Goal: Task Accomplishment & Management: Manage account settings

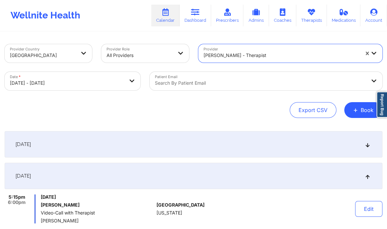
click at [381, 64] on div "Provider option [PERSON_NAME] - therapist, selected. Select is focused ,type to…" at bounding box center [291, 54] width 194 height 28
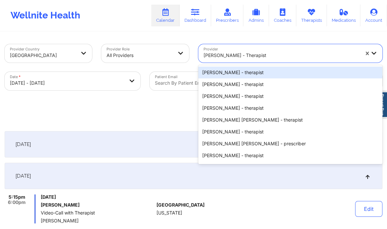
click at [238, 52] on div at bounding box center [282, 55] width 156 height 8
paste input "[PERSON_NAME]"
type input "[PERSON_NAME]"
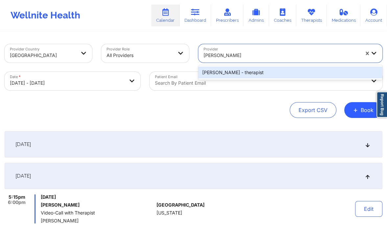
click at [237, 70] on div "[PERSON_NAME] - therapist" at bounding box center [291, 72] width 185 height 12
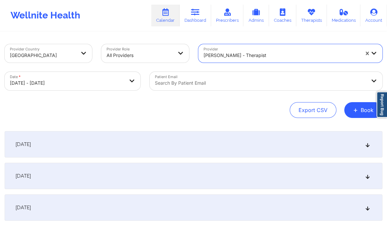
select select "2025-11"
select select "2026-0"
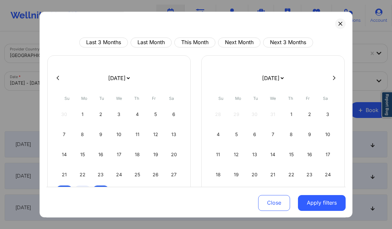
click at [58, 75] on div at bounding box center [196, 78] width 300 height 10
click at [58, 77] on icon at bounding box center [58, 77] width 3 height 5
select select "2025-10"
select select "2025-11"
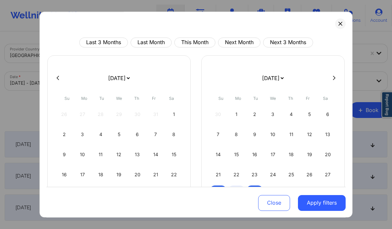
click at [58, 77] on icon at bounding box center [58, 77] width 3 height 5
select select "2025-9"
select select "2025-10"
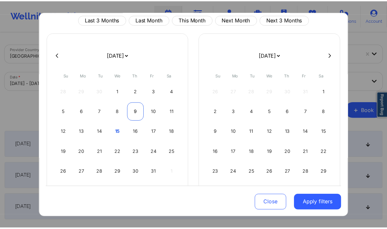
scroll to position [28, 0]
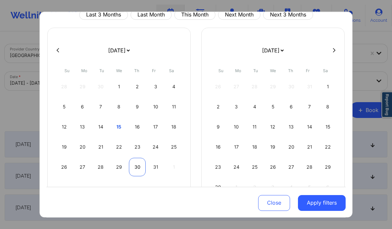
click at [133, 166] on div "30" at bounding box center [137, 167] width 17 height 18
select select "2025-9"
select select "2025-10"
select select "2025-9"
select select "2025-10"
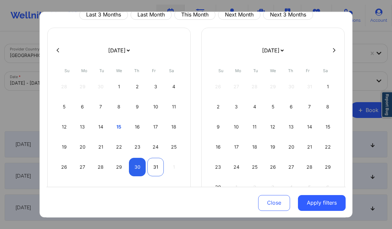
click at [153, 165] on div "31" at bounding box center [155, 167] width 17 height 18
select select "2025-9"
select select "2025-10"
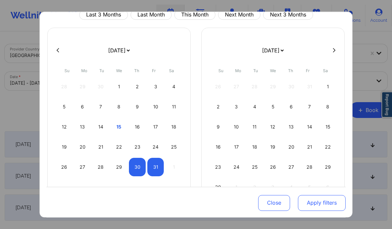
click at [316, 199] on button "Apply filters" at bounding box center [322, 203] width 48 height 16
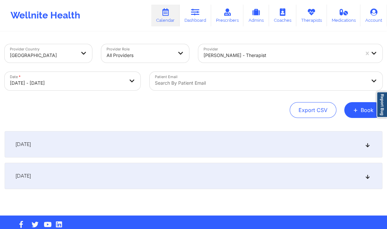
click at [366, 174] on icon at bounding box center [368, 175] width 6 height 5
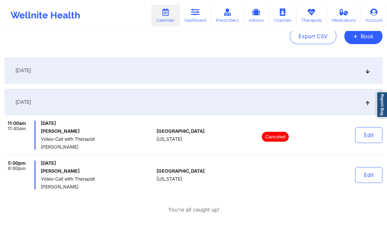
scroll to position [84, 0]
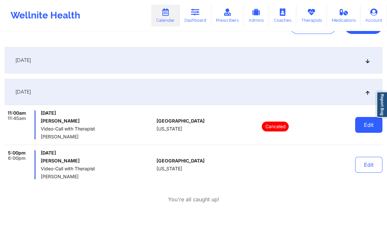
click at [369, 123] on button "Edit" at bounding box center [369, 125] width 27 height 16
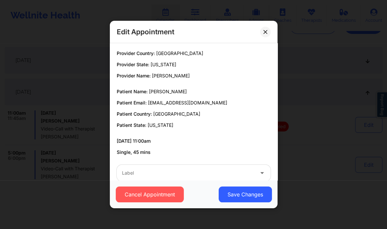
drag, startPoint x: 193, startPoint y: 90, endPoint x: 147, endPoint y: 92, distance: 45.8
click at [147, 92] on p "Patient Name: Alberto A. Gutierrez" at bounding box center [194, 91] width 154 height 7
copy p "[PERSON_NAME]"
click at [262, 33] on button at bounding box center [265, 32] width 11 height 11
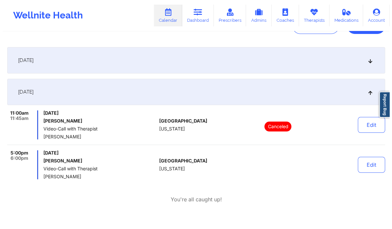
scroll to position [0, 0]
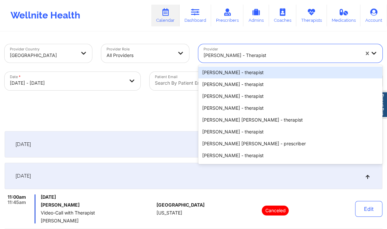
click at [217, 62] on div "[PERSON_NAME] - therapist" at bounding box center [282, 55] width 156 height 14
paste input "Virginia Gibala"
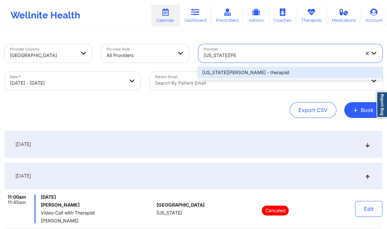
type input "Virginia Gibala"
click at [122, 89] on body "Wellnite Health Calendar Dashboard Prescribers Admins Coaches Therapists Medica…" at bounding box center [193, 114] width 387 height 229
select select "2025-9"
select select "2025-10"
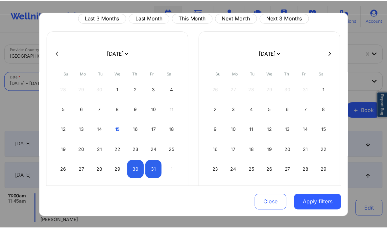
scroll to position [27, 0]
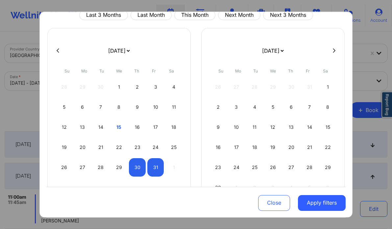
click at [59, 52] on icon at bounding box center [58, 50] width 3 height 5
select select "2025-8"
select select "2025-9"
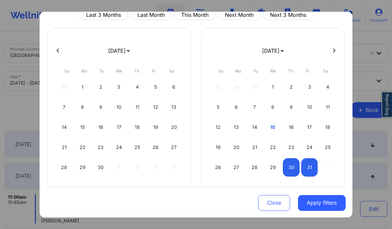
click at [333, 51] on icon at bounding box center [334, 50] width 3 height 5
select select "2025-9"
select select "2025-10"
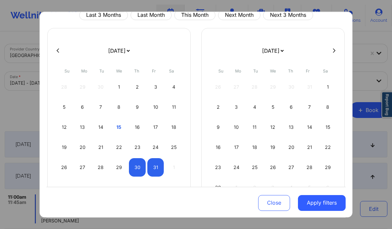
click at [333, 51] on icon at bounding box center [334, 50] width 3 height 5
select select "2025-10"
select select "2025-11"
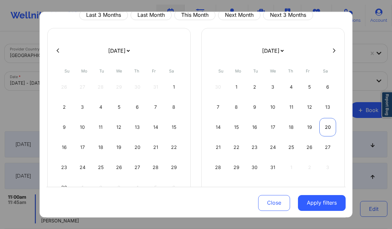
click at [324, 124] on div "20" at bounding box center [328, 127] width 17 height 18
select select "2025-11"
select select "2026-0"
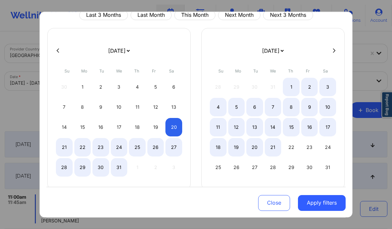
select select "2025-11"
select select "2026-0"
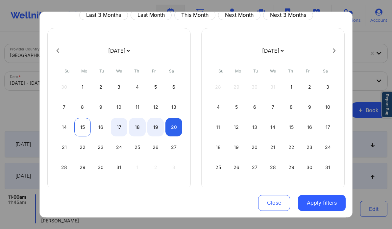
select select "2025-11"
select select "2026-0"
select select "2025-11"
select select "2026-0"
click at [58, 143] on div "21" at bounding box center [64, 147] width 17 height 18
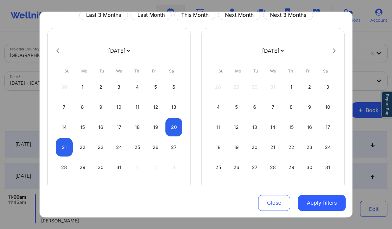
select select "2025-11"
select select "2026-0"
click at [307, 199] on button "Apply filters" at bounding box center [322, 203] width 48 height 16
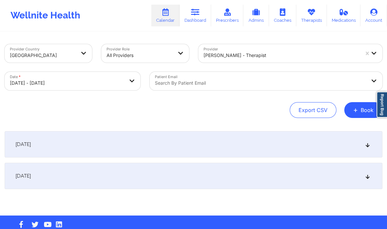
click at [339, 141] on div "December 20, 2025" at bounding box center [194, 144] width 378 height 26
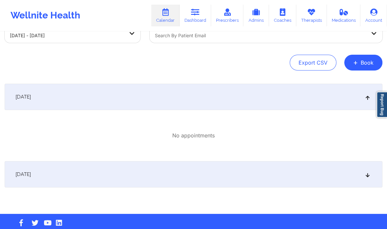
scroll to position [48, 0]
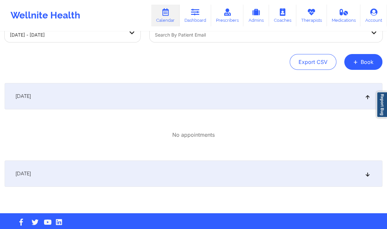
click at [267, 178] on div "December 21, 2025" at bounding box center [194, 173] width 378 height 26
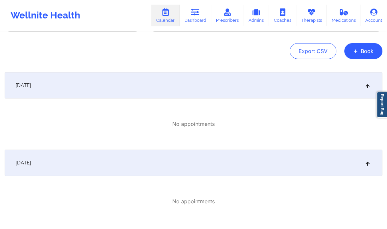
scroll to position [0, 0]
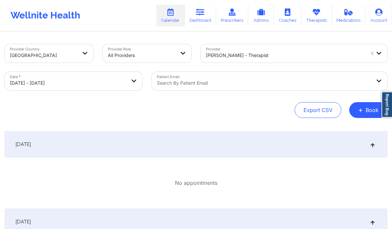
select select "2025-11"
select select "2026-0"
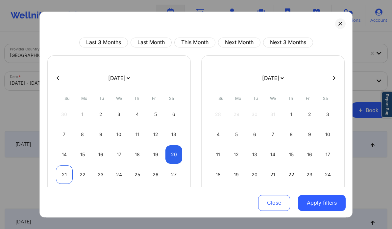
click at [68, 175] on div "21" at bounding box center [64, 174] width 17 height 18
select select "2025-11"
select select "2026-0"
select select "2025-11"
select select "2026-0"
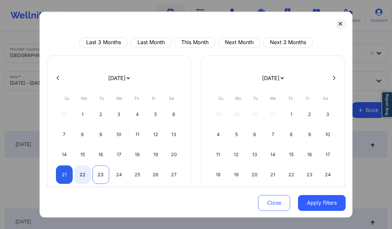
select select "2025-11"
select select "2026-0"
click at [100, 177] on div "23" at bounding box center [101, 174] width 17 height 18
select select "2025-11"
select select "2026-0"
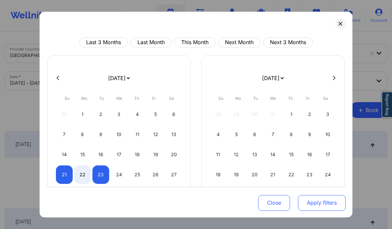
click at [311, 203] on button "Apply filters" at bounding box center [322, 203] width 48 height 16
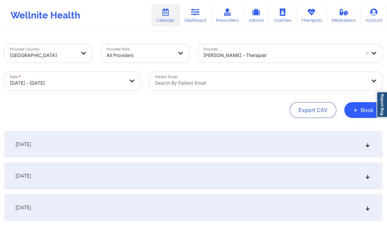
click at [357, 173] on div "December 22, 2025" at bounding box center [194, 176] width 378 height 26
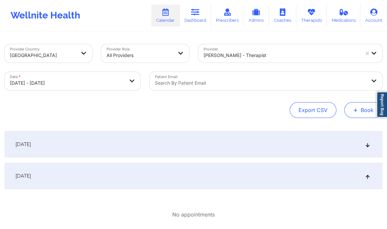
click at [362, 109] on button "+ Book" at bounding box center [364, 110] width 38 height 16
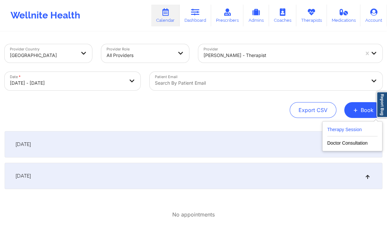
click at [356, 131] on button "Therapy Session" at bounding box center [353, 130] width 50 height 11
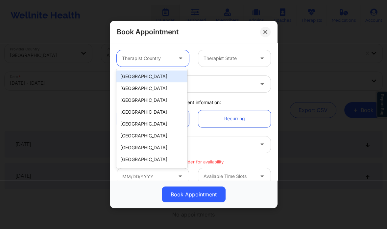
click at [166, 63] on div "Therapist Country" at bounding box center [145, 58] width 57 height 16
click at [155, 75] on div "[GEOGRAPHIC_DATA]" at bounding box center [152, 76] width 71 height 12
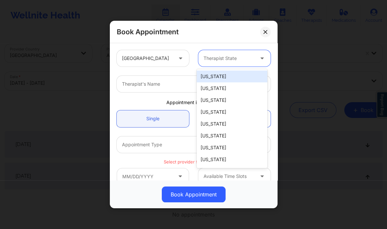
click at [215, 57] on div at bounding box center [229, 58] width 51 height 8
type input "new"
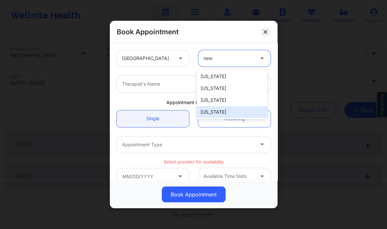
click at [219, 112] on div "[US_STATE]" at bounding box center [232, 112] width 71 height 12
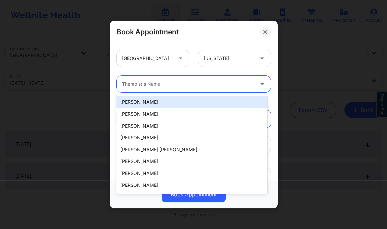
click at [154, 82] on div at bounding box center [188, 84] width 132 height 8
paste input "Virginia Gibala"
type input "Virginia Gibala"
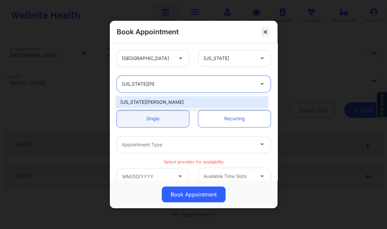
click at [183, 104] on div "Virginia Gibala" at bounding box center [192, 102] width 151 height 12
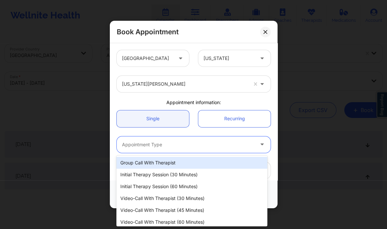
click at [197, 146] on div at bounding box center [188, 145] width 132 height 8
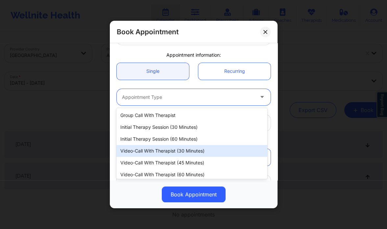
scroll to position [13, 0]
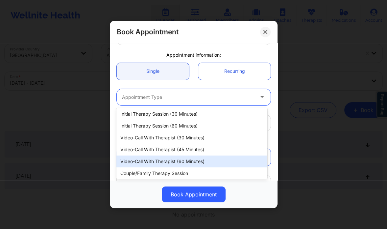
click at [170, 161] on div "Video-Call with Therapist (60 minutes)" at bounding box center [192, 161] width 151 height 12
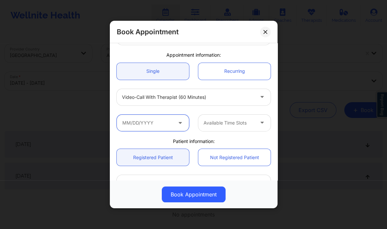
click at [165, 121] on input "text" at bounding box center [153, 123] width 72 height 16
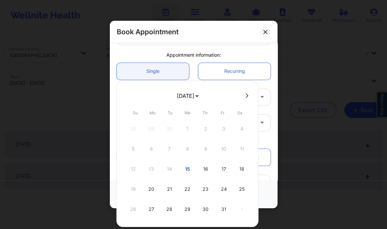
click at [246, 93] on icon at bounding box center [247, 95] width 3 height 5
select select "2025-10"
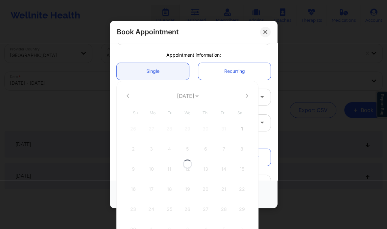
select select "2025-10"
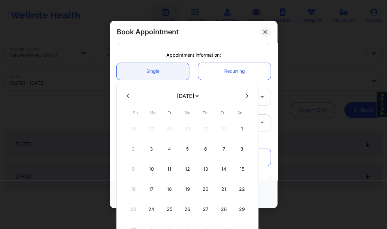
click at [246, 93] on icon at bounding box center [247, 95] width 3 height 5
select select "2025-11"
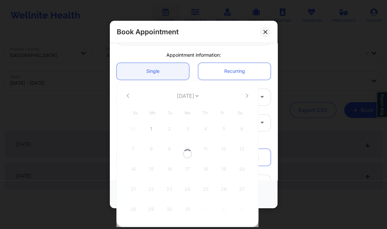
select select "2025-11"
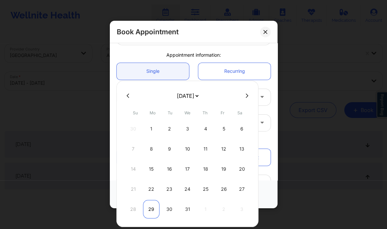
click at [154, 211] on div "29" at bounding box center [151, 209] width 16 height 18
type input "12/29/2025"
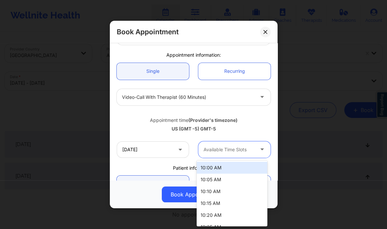
click at [226, 143] on div "Available Time Slots" at bounding box center [227, 149] width 57 height 16
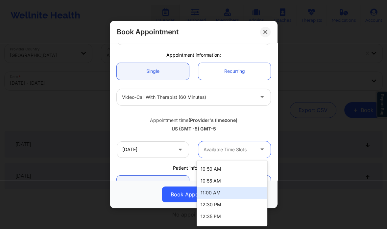
scroll to position [133, 0]
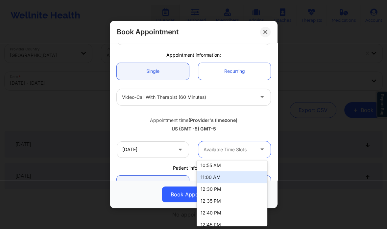
click at [219, 180] on div "11:00 AM" at bounding box center [232, 177] width 71 height 12
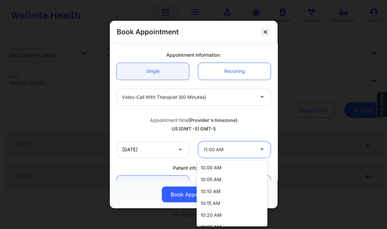
click at [221, 147] on div at bounding box center [229, 150] width 51 height 8
click at [216, 168] on div "10:00 AM" at bounding box center [232, 168] width 71 height 12
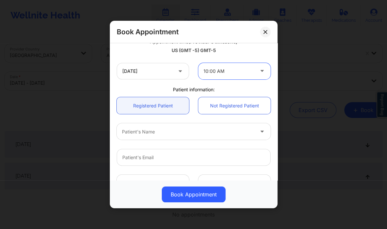
scroll to position [127, 0]
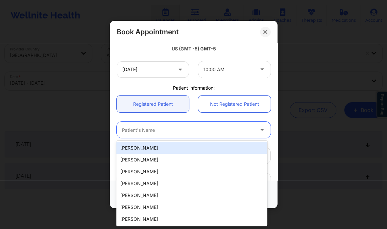
click at [134, 130] on div at bounding box center [188, 130] width 132 height 8
paste input "Sommer Holmes"
type input "Sommer Holmes"
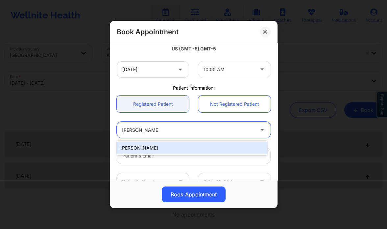
click at [191, 144] on div "Sommer Holmes" at bounding box center [192, 148] width 151 height 12
type input "marisealight@gmail.com"
type input "+18503318791"
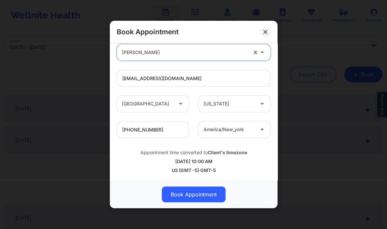
scroll to position [39, 0]
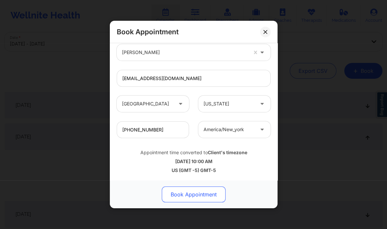
click at [189, 194] on button "Book Appointment" at bounding box center [194, 194] width 64 height 16
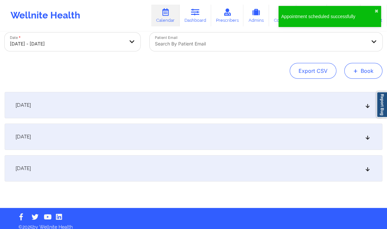
click at [356, 75] on button "+ Book" at bounding box center [364, 71] width 38 height 16
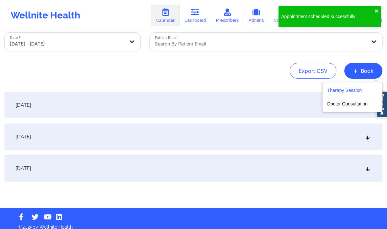
click at [330, 92] on button "Therapy Session" at bounding box center [353, 91] width 50 height 11
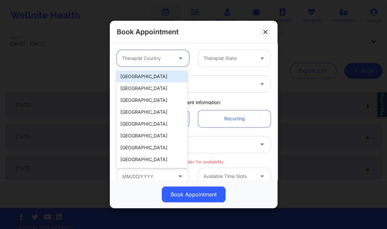
click at [174, 60] on div at bounding box center [181, 58] width 16 height 16
click at [160, 78] on div "[GEOGRAPHIC_DATA]" at bounding box center [152, 76] width 71 height 12
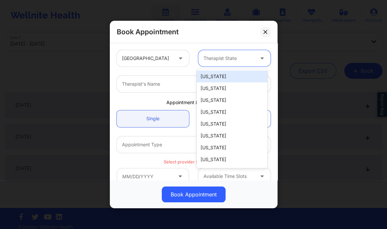
click at [226, 59] on div at bounding box center [229, 58] width 51 height 8
type input "new"
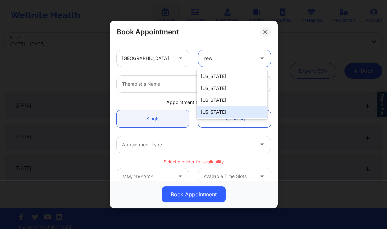
click at [216, 114] on div "[US_STATE]" at bounding box center [232, 112] width 71 height 12
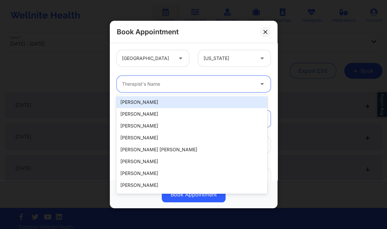
click at [152, 89] on div "Therapist's Name" at bounding box center [186, 84] width 138 height 16
paste input "Virginia Gibala"
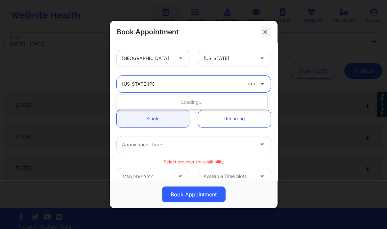
type input "Virginia Gibala"
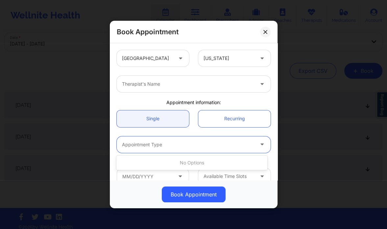
click at [164, 140] on div "Appointment Type" at bounding box center [186, 144] width 138 height 16
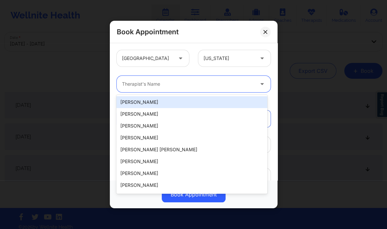
click at [178, 82] on div at bounding box center [188, 84] width 132 height 8
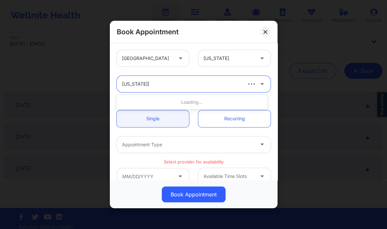
type input "virginia gibala"
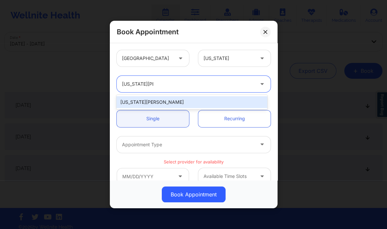
click at [170, 104] on div "Virginia Gibala" at bounding box center [192, 102] width 151 height 12
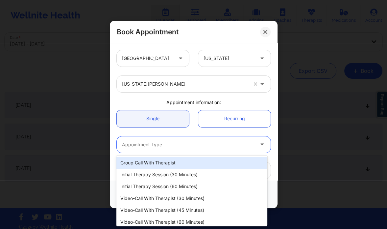
click at [164, 142] on div at bounding box center [188, 145] width 132 height 8
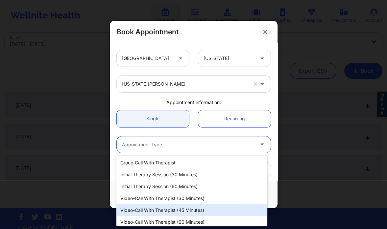
click at [172, 214] on div "Video-Call with Therapist (45 minutes)" at bounding box center [192, 210] width 151 height 12
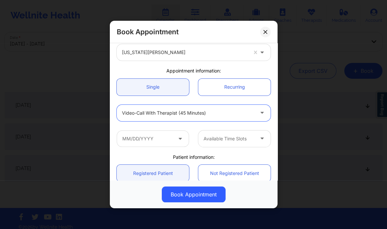
scroll to position [45, 0]
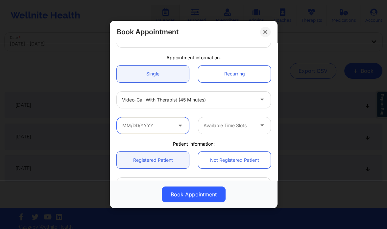
click at [158, 126] on input "text" at bounding box center [153, 125] width 72 height 16
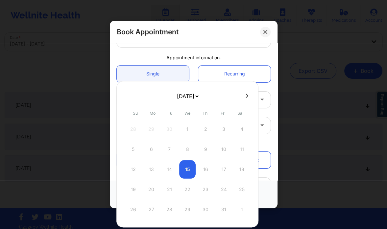
click at [246, 96] on icon at bounding box center [247, 95] width 3 height 4
select select "2025-10"
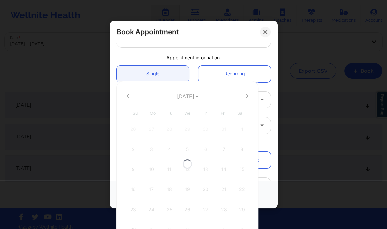
select select "2025-10"
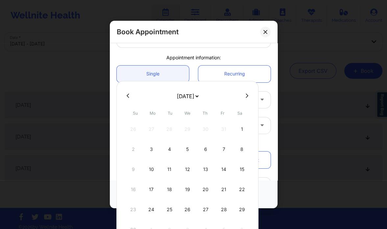
click at [246, 96] on icon at bounding box center [247, 95] width 3 height 4
select select "2025-11"
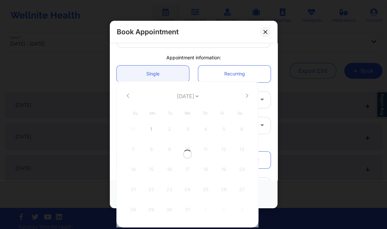
select select "2025-11"
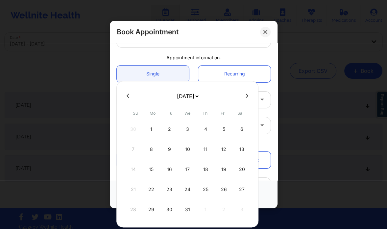
click at [248, 96] on button at bounding box center [247, 96] width 7 height 6
select select "2026-0"
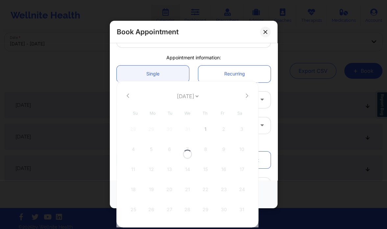
select select "2026-0"
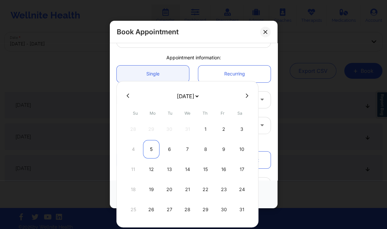
click at [150, 150] on div "5" at bounding box center [151, 149] width 16 height 18
type input "01/05/2026"
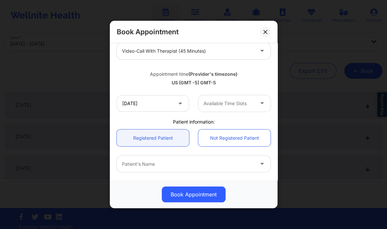
scroll to position [107, 0]
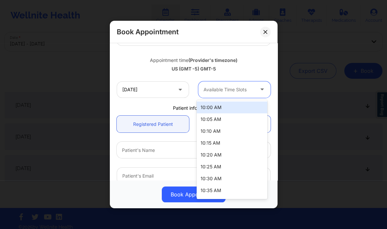
click at [237, 82] on div "Available Time Slots" at bounding box center [227, 89] width 57 height 16
click at [226, 111] on div "10:00 AM" at bounding box center [232, 107] width 71 height 12
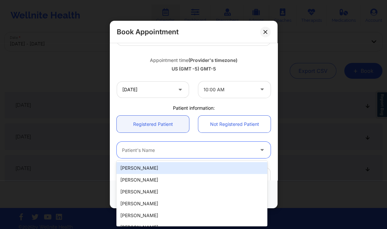
click at [153, 150] on div at bounding box center [188, 150] width 132 height 8
paste input "Sommer Holmes"
type input "Sommer Holmes"
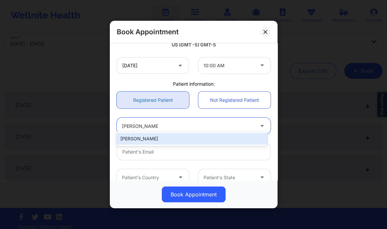
scroll to position [138, 0]
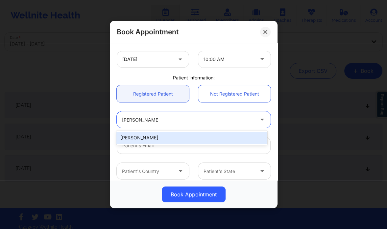
click at [154, 138] on div "Sommer Holmes" at bounding box center [192, 138] width 151 height 12
type input "marisealight@gmail.com"
type input "+18503318791"
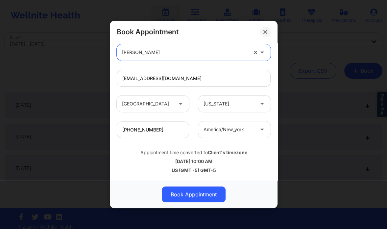
scroll to position [45, 0]
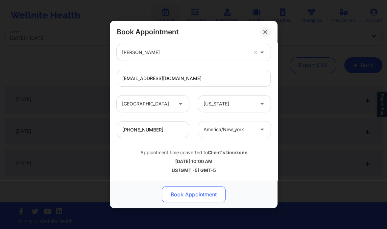
click at [178, 193] on button "Book Appointment" at bounding box center [194, 194] width 64 height 16
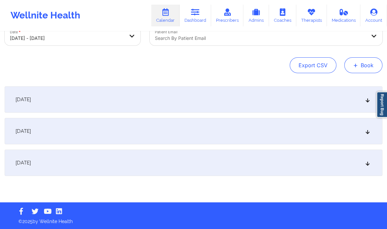
click at [356, 66] on span "+" at bounding box center [356, 65] width 5 height 4
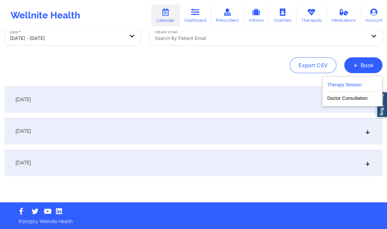
click at [336, 85] on button "Therapy Session" at bounding box center [353, 86] width 50 height 11
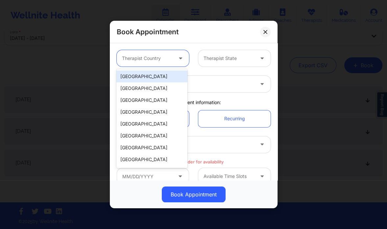
click at [157, 59] on div at bounding box center [147, 58] width 51 height 8
click at [151, 73] on div "[GEOGRAPHIC_DATA]" at bounding box center [152, 76] width 71 height 12
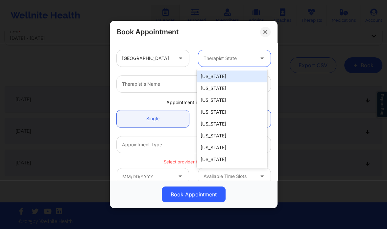
click at [213, 55] on div at bounding box center [229, 58] width 51 height 8
type input "new"
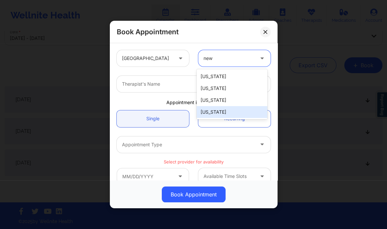
click at [213, 108] on div "[US_STATE]" at bounding box center [232, 112] width 71 height 12
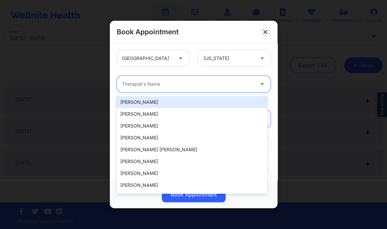
click at [156, 86] on div at bounding box center [188, 84] width 132 height 8
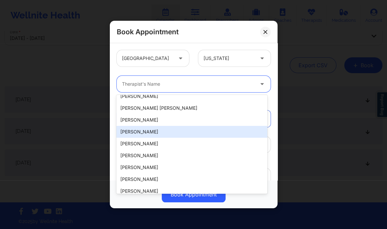
scroll to position [0, 0]
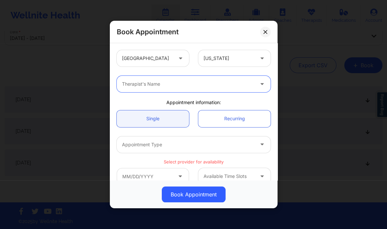
click at [144, 82] on div at bounding box center [188, 84] width 132 height 8
paste input "Virginia Gibala"
type input "Virginia Gibala"
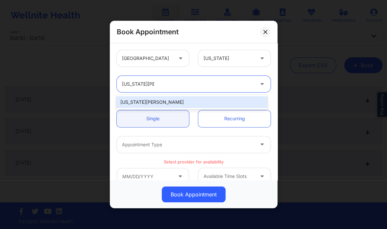
click at [174, 101] on div "Virginia Gibala" at bounding box center [192, 102] width 151 height 12
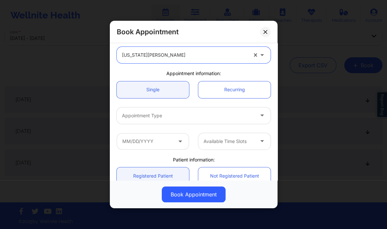
scroll to position [29, 0]
click at [170, 121] on div "Appointment Type" at bounding box center [186, 115] width 138 height 16
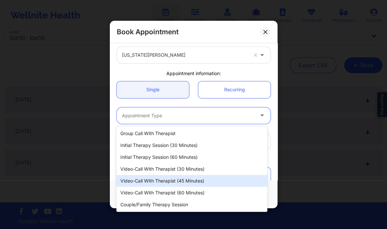
click at [179, 184] on div "Video-Call with Therapist (45 minutes)" at bounding box center [192, 181] width 151 height 12
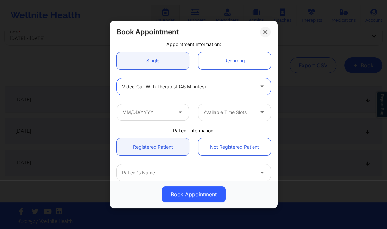
scroll to position [60, 0]
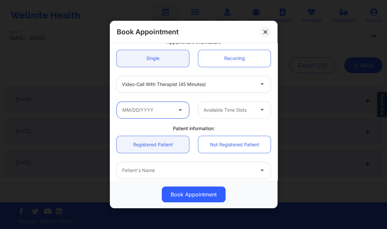
click at [161, 117] on input "text" at bounding box center [153, 110] width 72 height 16
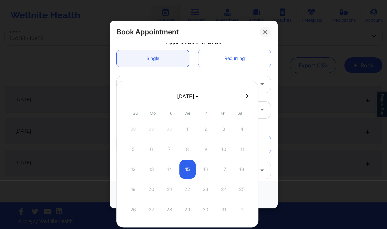
click at [246, 95] on icon at bounding box center [247, 95] width 3 height 5
select select "2025-10"
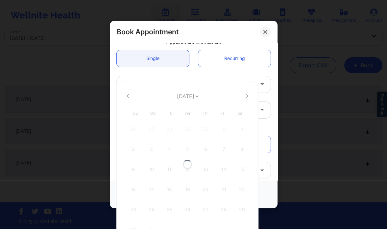
select select "2025-10"
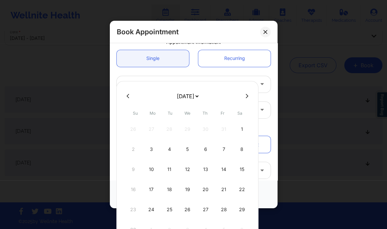
click at [247, 96] on button at bounding box center [247, 96] width 7 height 6
select select "2025-11"
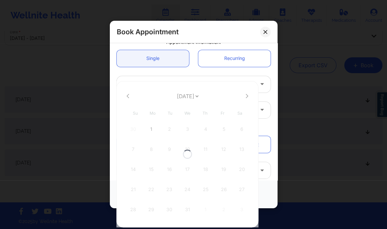
select select "2025-11"
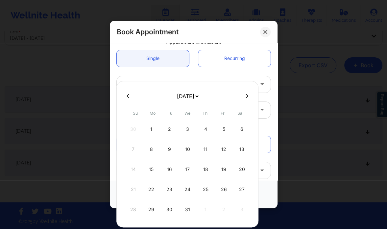
click at [247, 93] on button at bounding box center [247, 96] width 7 height 6
select select "2026-0"
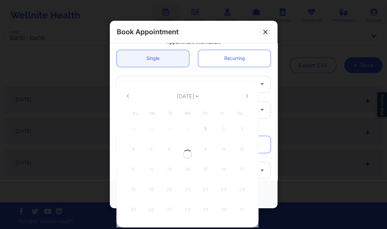
select select "2026-0"
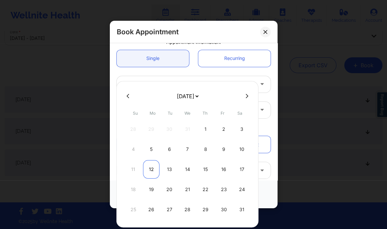
click at [148, 167] on div "12" at bounding box center [151, 169] width 16 height 18
type input "01/12/2026"
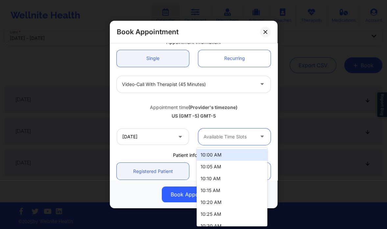
click at [219, 140] on div at bounding box center [229, 137] width 51 height 8
click at [221, 159] on div "10:00 AM" at bounding box center [232, 155] width 71 height 12
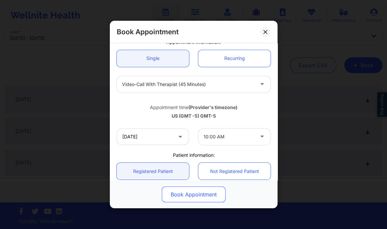
click at [184, 191] on button "Book Appointment" at bounding box center [194, 194] width 64 height 16
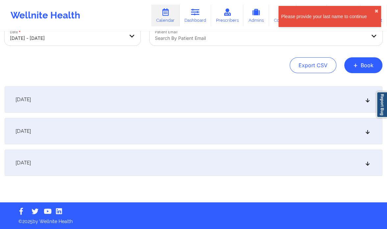
scroll to position [0, 0]
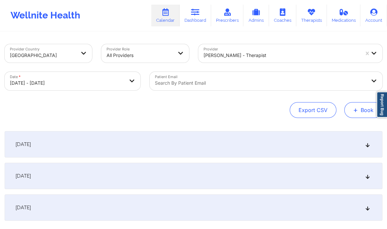
click at [354, 108] on span "+" at bounding box center [356, 110] width 5 height 4
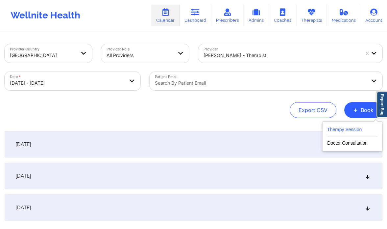
click at [341, 128] on button "Therapy Session" at bounding box center [353, 130] width 50 height 11
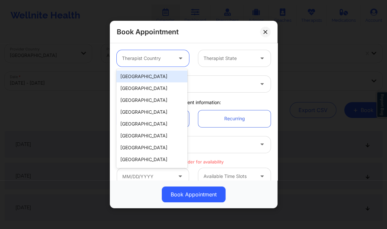
click at [162, 65] on div "Therapist Country" at bounding box center [145, 58] width 57 height 16
click at [154, 79] on div "[GEOGRAPHIC_DATA]" at bounding box center [152, 76] width 71 height 12
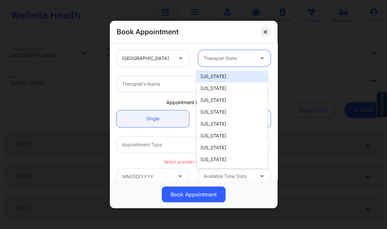
click at [211, 59] on div at bounding box center [229, 58] width 51 height 8
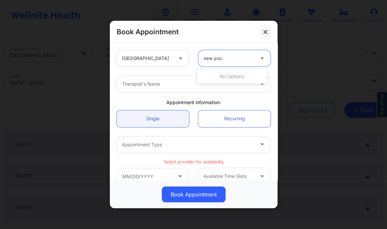
type input "new yo"
click at [212, 78] on div "[US_STATE]" at bounding box center [232, 76] width 71 height 12
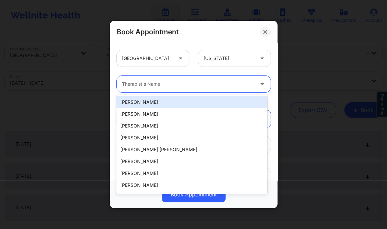
click at [192, 84] on div at bounding box center [188, 84] width 132 height 8
paste input "Virginia Gibala"
type input "Virginia Gibala"
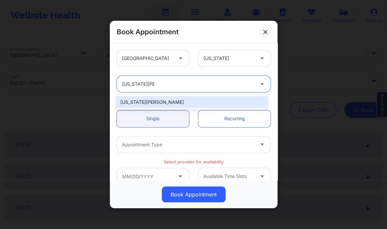
click at [177, 101] on div "Virginia Gibala" at bounding box center [192, 102] width 151 height 12
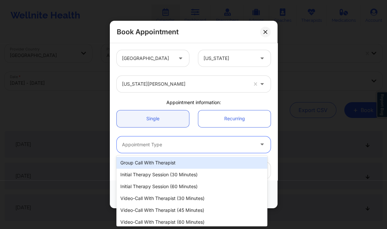
click at [171, 139] on div "Appointment Type" at bounding box center [186, 144] width 138 height 16
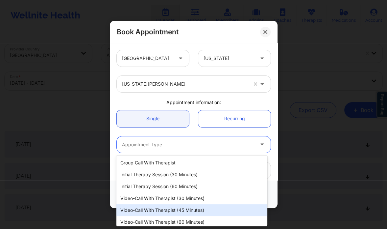
click at [184, 209] on div "Video-Call with Therapist (45 minutes)" at bounding box center [192, 210] width 151 height 12
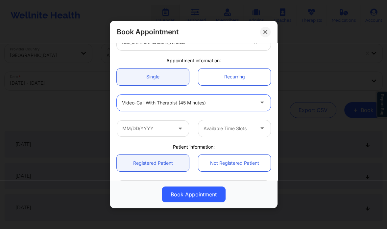
scroll to position [44, 0]
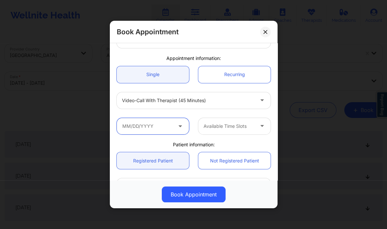
click at [162, 125] on input "text" at bounding box center [153, 126] width 72 height 16
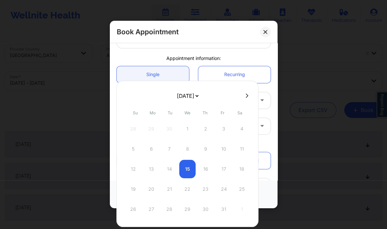
click at [248, 97] on button at bounding box center [247, 96] width 7 height 6
select select "2025-10"
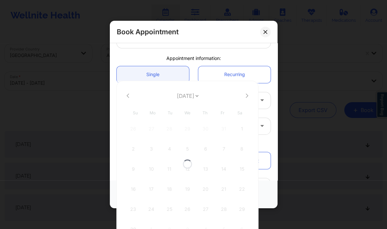
click at [248, 97] on div at bounding box center [188, 164] width 142 height 166
select select "2025-10"
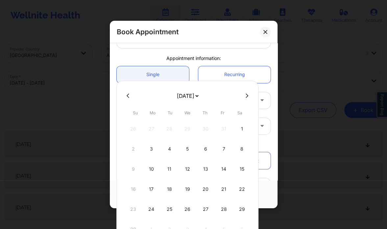
click at [248, 97] on button at bounding box center [247, 96] width 7 height 6
select select "2025-11"
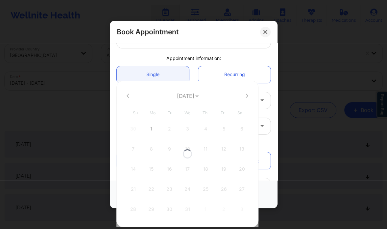
select select "2025-11"
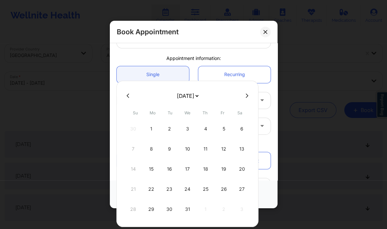
click at [246, 95] on icon at bounding box center [247, 95] width 3 height 5
select select "2026-0"
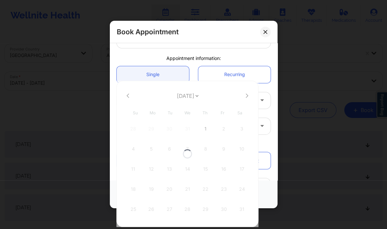
select select "2026-0"
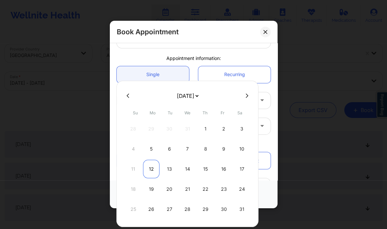
click at [153, 167] on div "12" at bounding box center [151, 169] width 16 height 18
type input "01/12/2026"
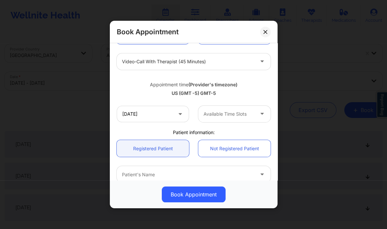
scroll to position [84, 0]
click at [217, 115] on div at bounding box center [229, 113] width 51 height 8
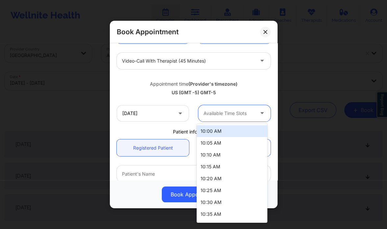
click at [213, 132] on div "10:00 AM" at bounding box center [232, 131] width 71 height 12
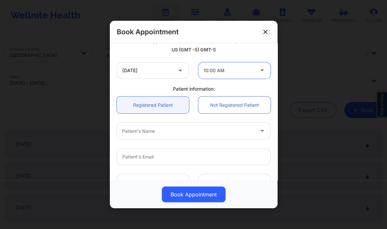
scroll to position [130, 0]
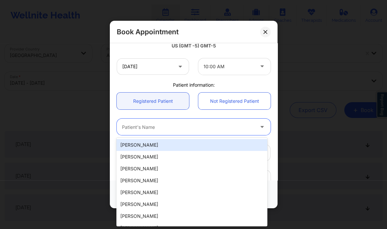
click at [173, 133] on div "Patient's Name" at bounding box center [186, 127] width 138 height 16
paste input "Sommer Holmes"
type input "Sommer Holmes"
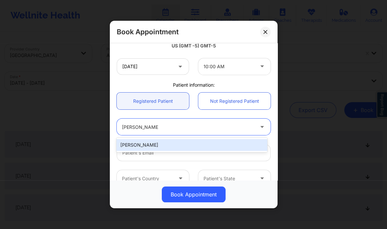
click at [147, 143] on div "Sommer Holmes" at bounding box center [192, 145] width 151 height 12
type input "marisealight@gmail.com"
type input "+18503318791"
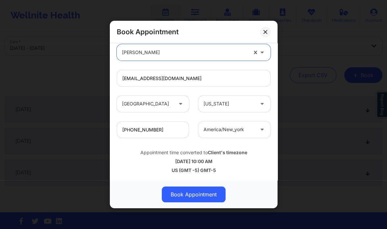
scroll to position [45, 0]
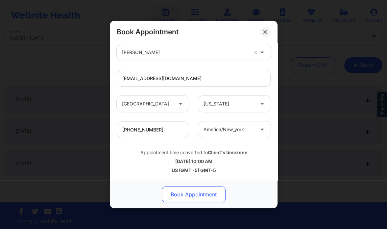
click at [203, 193] on button "Book Appointment" at bounding box center [194, 194] width 64 height 16
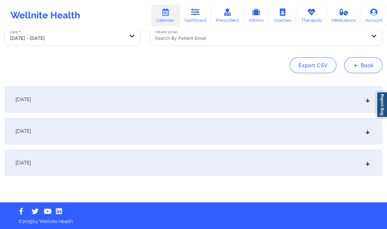
click at [371, 63] on button "+ Book" at bounding box center [364, 65] width 38 height 16
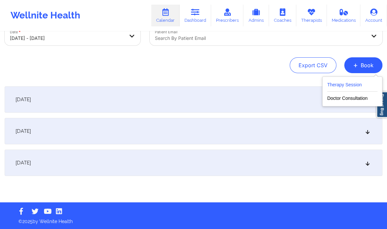
click at [353, 85] on button "Therapy Session" at bounding box center [353, 86] width 50 height 11
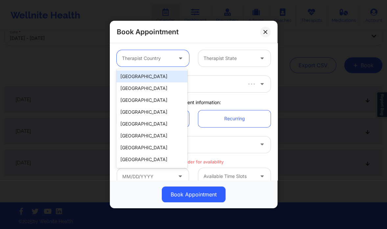
click at [157, 60] on div at bounding box center [147, 58] width 51 height 8
click at [165, 72] on div "[GEOGRAPHIC_DATA]" at bounding box center [152, 76] width 71 height 12
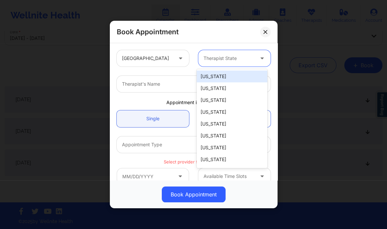
click at [207, 59] on div at bounding box center [229, 58] width 51 height 8
type input "new"
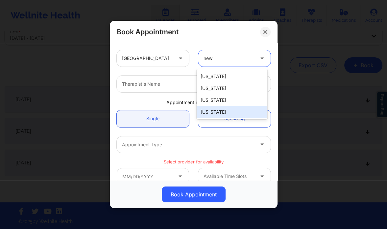
click at [211, 112] on div "[US_STATE]" at bounding box center [232, 112] width 71 height 12
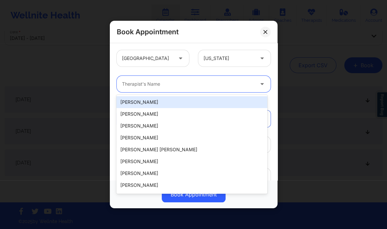
click at [141, 82] on div at bounding box center [188, 84] width 132 height 8
paste input "Virginia Gibala"
type input "Virginia Gibala"
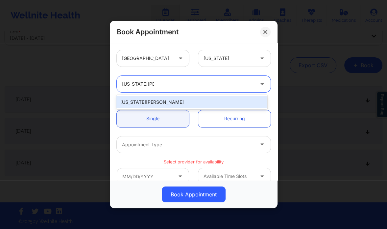
click at [160, 100] on div "Virginia Gibala" at bounding box center [192, 102] width 151 height 12
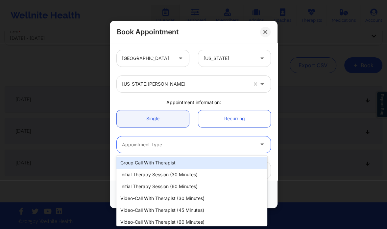
click at [167, 144] on div at bounding box center [188, 145] width 132 height 8
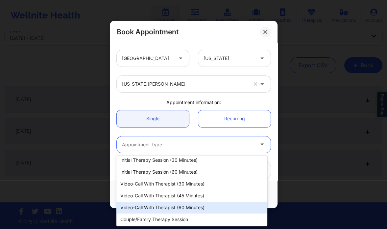
click at [180, 206] on div "Video-Call with Therapist (60 minutes)" at bounding box center [192, 207] width 151 height 12
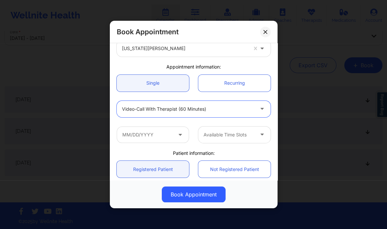
scroll to position [38, 0]
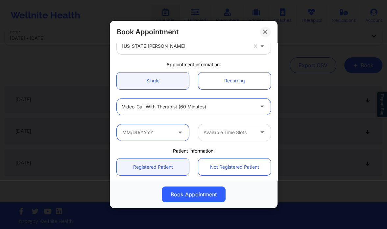
click at [163, 130] on input "text" at bounding box center [153, 132] width 72 height 16
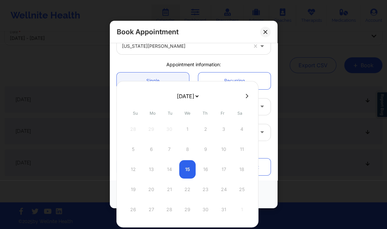
click at [246, 95] on icon at bounding box center [247, 96] width 3 height 4
select select "2025-10"
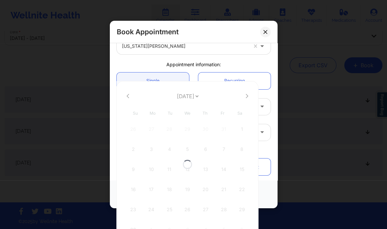
click at [246, 95] on div at bounding box center [188, 164] width 142 height 166
select select "2025-10"
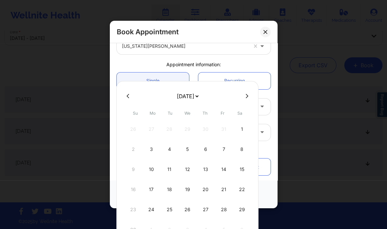
click at [246, 95] on icon at bounding box center [247, 96] width 3 height 4
select select "2025-11"
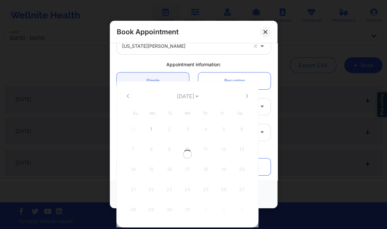
select select "2025-11"
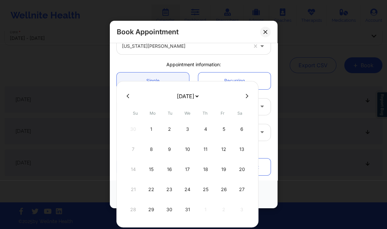
click at [246, 95] on icon at bounding box center [247, 96] width 3 height 4
select select "2026-0"
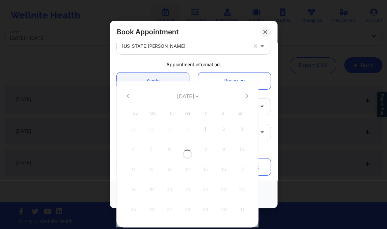
select select "2026-0"
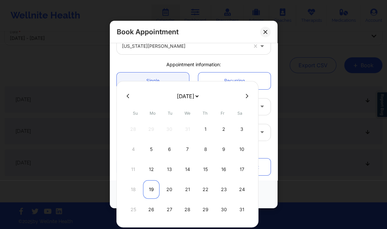
click at [155, 189] on div "19" at bounding box center [151, 189] width 16 height 18
type input "01/19/2026"
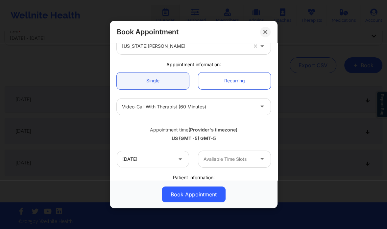
click at [231, 159] on div at bounding box center [229, 159] width 51 height 8
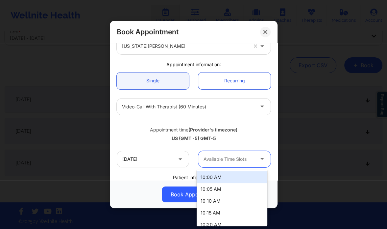
click at [221, 176] on div "10:00 AM" at bounding box center [232, 177] width 71 height 12
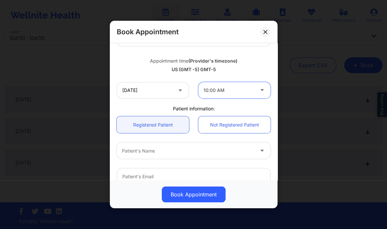
scroll to position [108, 0]
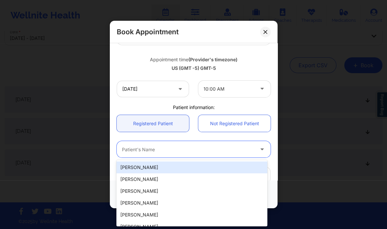
click at [157, 146] on div at bounding box center [188, 150] width 132 height 8
paste input "Sommer Holmes"
type input "Sommer Holmes"
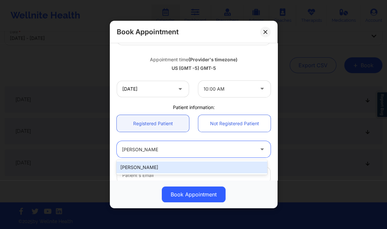
click at [161, 165] on div "Sommer Holmes" at bounding box center [192, 167] width 151 height 12
type input "marisealight@gmail.com"
type input "+18503318791"
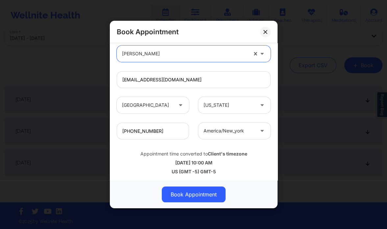
scroll to position [205, 0]
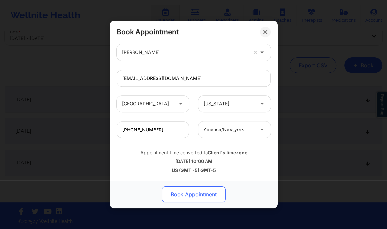
click at [193, 190] on button "Book Appointment" at bounding box center [194, 194] width 64 height 16
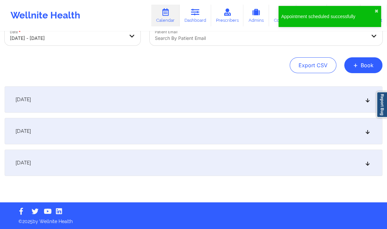
scroll to position [0, 0]
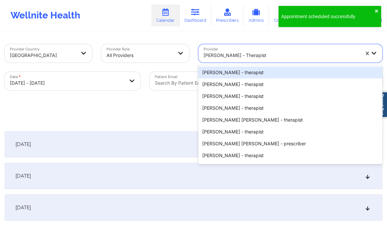
click at [267, 58] on div at bounding box center [282, 55] width 156 height 8
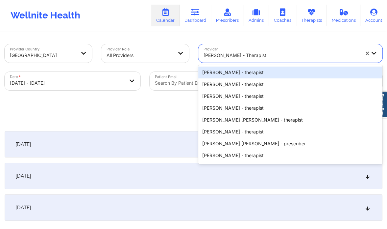
paste input "[PERSON_NAME]"
type input "[PERSON_NAME]"
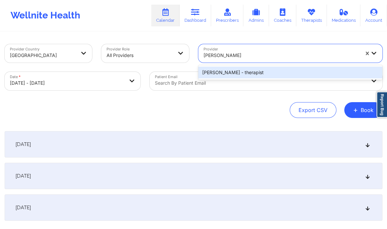
click at [269, 77] on div "Franchezka Boyer - therapist" at bounding box center [291, 72] width 185 height 12
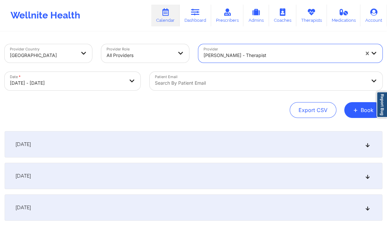
click at [77, 80] on body "Wellnite Health Calendar Dashboard Prescribers Admins Coaches Therapists Medica…" at bounding box center [193, 114] width 387 height 229
select select "2025-11"
select select "2026-0"
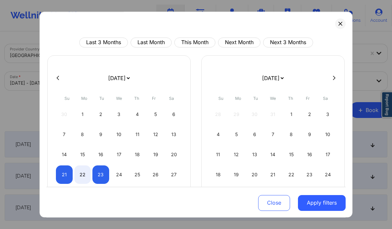
click at [57, 76] on icon at bounding box center [58, 77] width 3 height 5
select select "2025-10"
select select "2025-11"
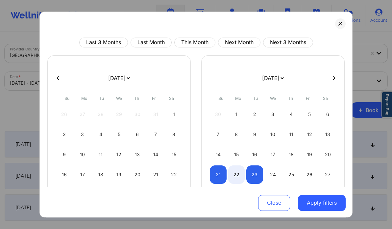
click at [57, 76] on icon at bounding box center [58, 77] width 3 height 5
select select "2025-9"
select select "2025-10"
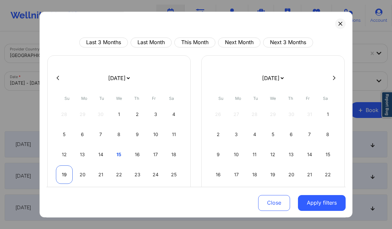
click at [70, 175] on div "19" at bounding box center [64, 174] width 17 height 18
select select "2025-9"
select select "2025-10"
select select "2025-9"
select select "2025-10"
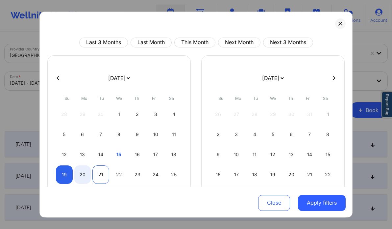
select select "2025-9"
select select "2025-10"
click at [97, 176] on div "21" at bounding box center [101, 174] width 17 height 18
select select "2025-9"
select select "2025-10"
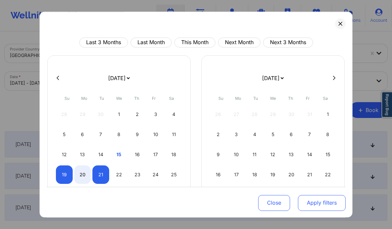
click at [309, 198] on button "Apply filters" at bounding box center [322, 203] width 48 height 16
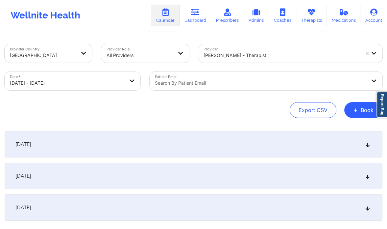
click at [373, 173] on div "October 20, 2025" at bounding box center [194, 176] width 378 height 26
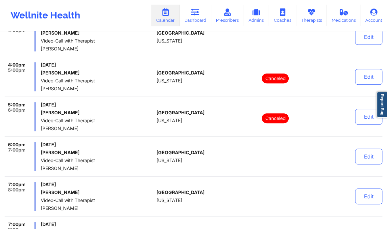
scroll to position [257, 0]
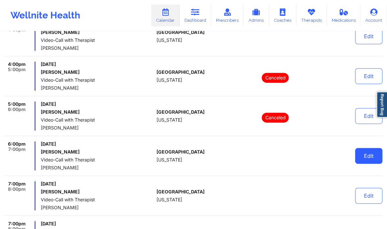
click at [371, 158] on button "Edit" at bounding box center [369, 156] width 27 height 16
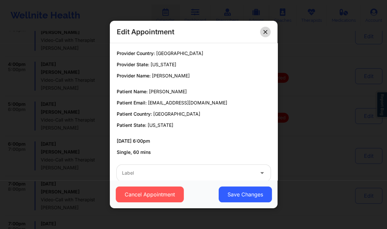
click at [265, 28] on button at bounding box center [265, 32] width 11 height 11
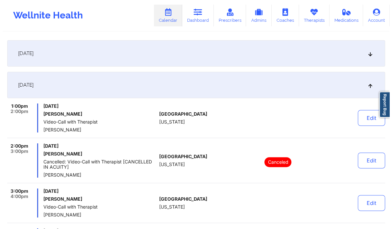
scroll to position [0, 0]
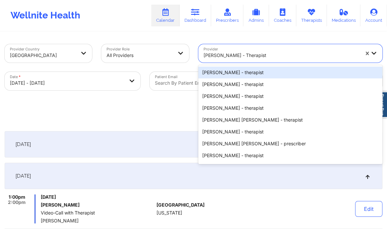
click at [242, 51] on div at bounding box center [282, 55] width 156 height 8
paste input "[PERSON_NAME]"
type input "[PERSON_NAME]"
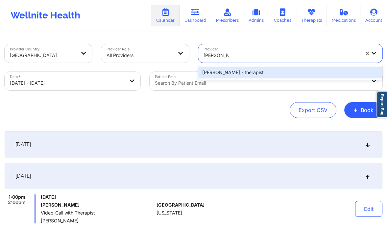
click at [229, 71] on div "Leslie Bess - therapist" at bounding box center [291, 72] width 185 height 12
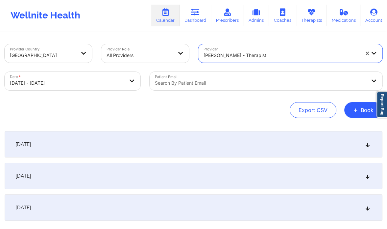
click at [87, 84] on body "Wellnite Health Calendar Dashboard Prescribers Admins Coaches Therapists Medica…" at bounding box center [193, 114] width 387 height 229
select select "2025-9"
select select "2025-10"
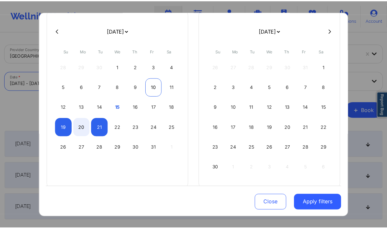
scroll to position [49, 0]
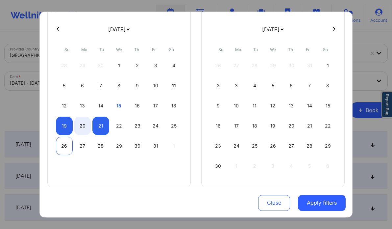
click at [66, 145] on div "26" at bounding box center [64, 146] width 17 height 18
select select "2025-9"
select select "2025-10"
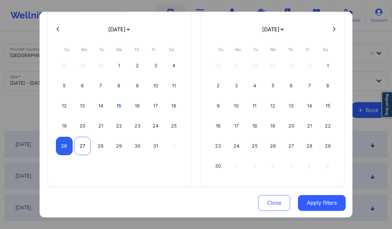
select select "2025-9"
select select "2025-10"
select select "2025-9"
select select "2025-10"
click at [97, 145] on div "28" at bounding box center [101, 146] width 17 height 18
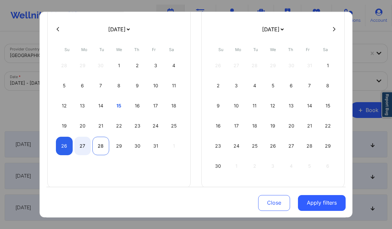
select select "2025-9"
select select "2025-10"
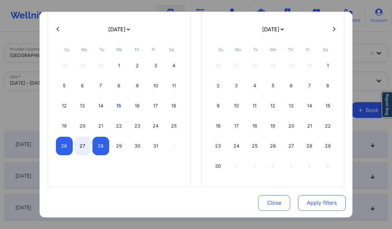
click at [309, 202] on button "Apply filters" at bounding box center [322, 203] width 48 height 16
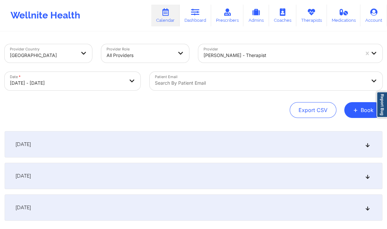
click at [352, 185] on div "October 27, 2025" at bounding box center [194, 176] width 378 height 26
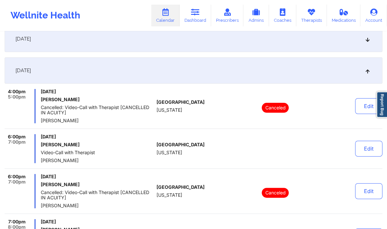
scroll to position [107, 0]
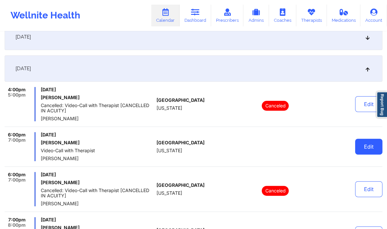
click at [368, 143] on button "Edit" at bounding box center [369, 147] width 27 height 16
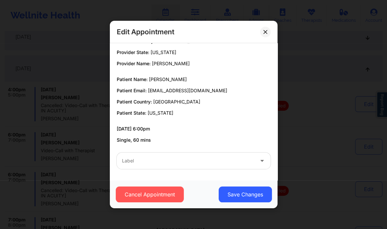
scroll to position [0, 0]
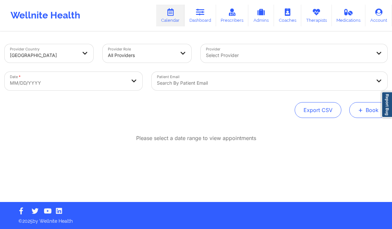
click at [360, 110] on span "+" at bounding box center [361, 110] width 5 height 4
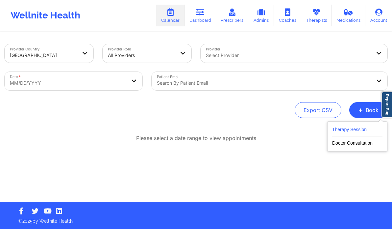
click at [344, 131] on button "Therapy Session" at bounding box center [357, 130] width 50 height 11
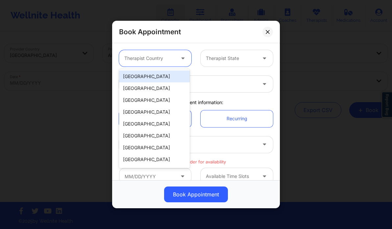
click at [167, 60] on div at bounding box center [149, 58] width 51 height 8
click at [155, 78] on div "[GEOGRAPHIC_DATA]" at bounding box center [154, 76] width 71 height 12
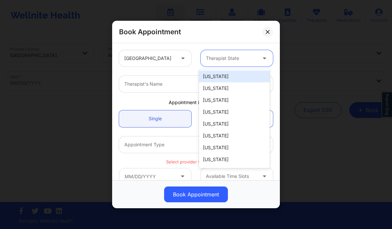
click at [214, 56] on div at bounding box center [231, 58] width 51 height 8
type input "new"
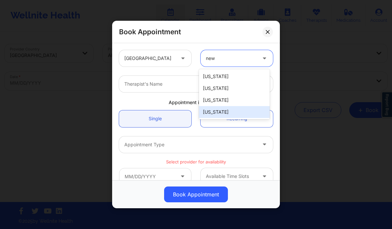
click at [224, 112] on div "[US_STATE]" at bounding box center [234, 112] width 71 height 12
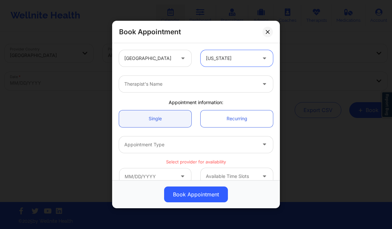
click at [179, 86] on div at bounding box center [190, 84] width 132 height 8
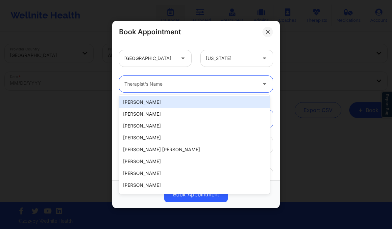
paste input "[PERSON_NAME]"
type input "[PERSON_NAME]"
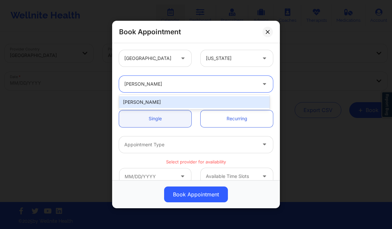
click at [150, 103] on div "[PERSON_NAME]" at bounding box center [194, 102] width 151 height 12
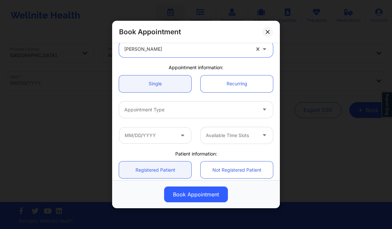
scroll to position [38, 0]
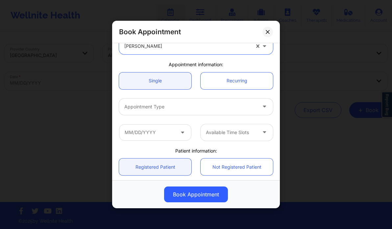
click at [171, 107] on div at bounding box center [190, 107] width 132 height 8
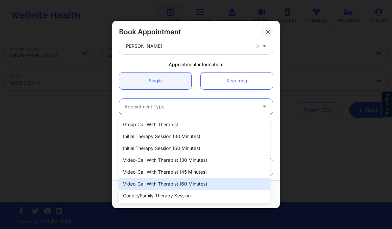
click at [176, 185] on div "Video-Call with Therapist (60 minutes)" at bounding box center [194, 184] width 151 height 12
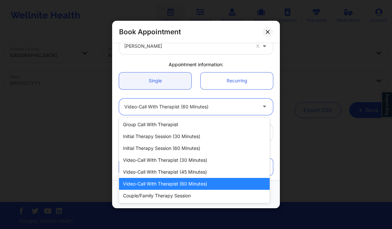
click at [163, 109] on div at bounding box center [190, 107] width 132 height 8
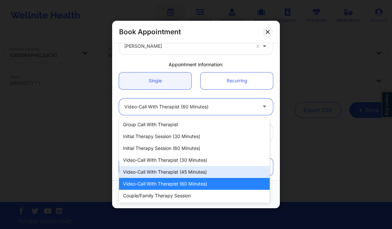
click at [180, 167] on div "Video-Call with Therapist (45 minutes)" at bounding box center [194, 172] width 151 height 12
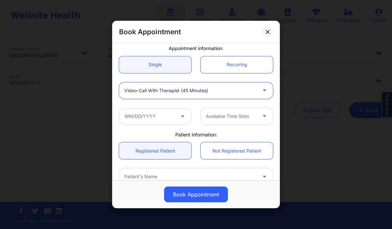
scroll to position [62, 0]
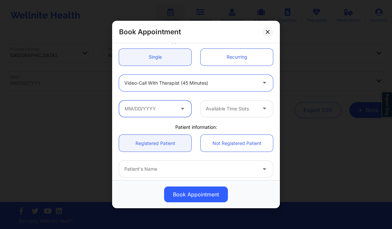
click at [169, 114] on input "text" at bounding box center [155, 108] width 72 height 16
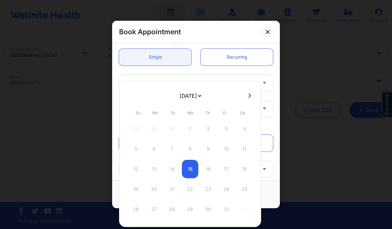
click at [250, 96] on button at bounding box center [250, 96] width 7 height 6
select select "2025-10"
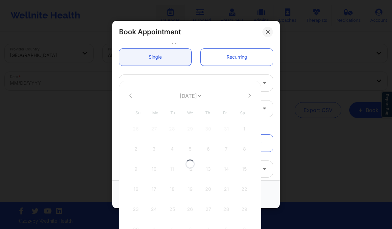
select select "2025-10"
click at [250, 96] on button at bounding box center [250, 96] width 7 height 6
select select "2025-11"
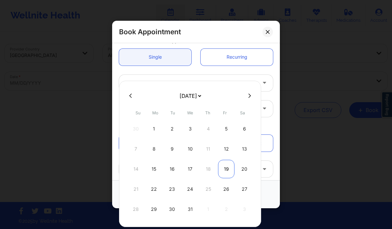
click at [229, 169] on div "19" at bounding box center [226, 169] width 16 height 18
type input "[DATE]"
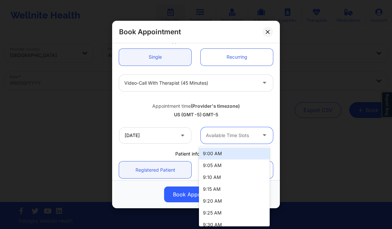
click at [234, 135] on div at bounding box center [231, 135] width 51 height 8
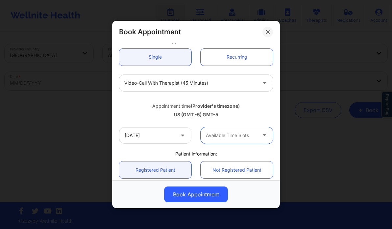
click at [248, 141] on div "Available Time Slots" at bounding box center [229, 135] width 57 height 16
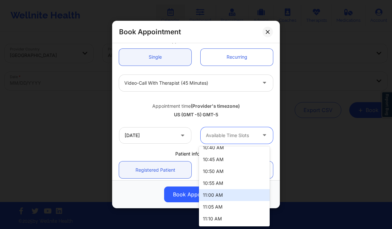
scroll to position [243, 0]
click at [221, 197] on div "11:00 AM" at bounding box center [234, 195] width 71 height 12
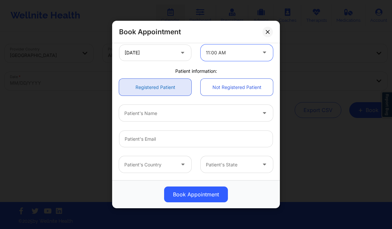
scroll to position [145, 0]
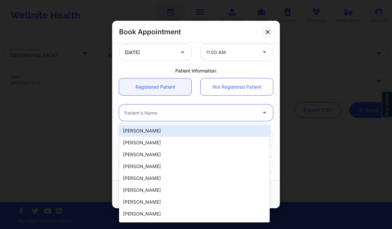
click at [136, 115] on div at bounding box center [190, 113] width 132 height 8
paste input "[PERSON_NAME]"
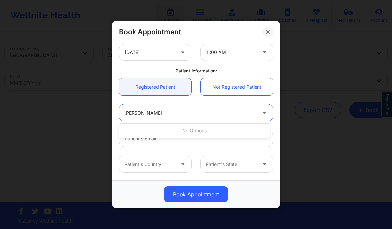
drag, startPoint x: 163, startPoint y: 113, endPoint x: 141, endPoint y: 114, distance: 22.4
click at [141, 114] on input "[PERSON_NAME]" at bounding box center [150, 113] width 53 height 7
type input "[PERSON_NAME]"
click at [157, 110] on div at bounding box center [190, 113] width 132 height 8
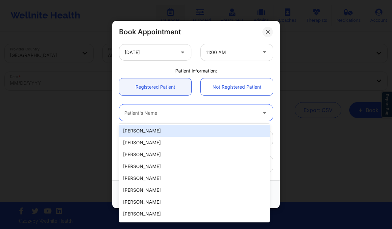
click at [157, 110] on div at bounding box center [190, 113] width 132 height 8
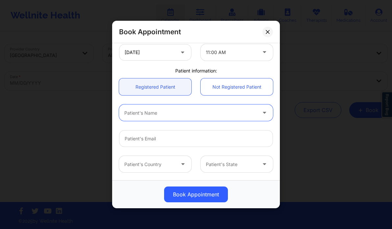
click at [157, 110] on div at bounding box center [190, 113] width 132 height 8
paste input "[PERSON_NAME]"
drag, startPoint x: 141, startPoint y: 114, endPoint x: 101, endPoint y: 117, distance: 39.9
click at [101, 117] on div "Book Appointment [GEOGRAPHIC_DATA] [US_STATE] [PERSON_NAME] Appointment informa…" at bounding box center [196, 114] width 392 height 229
drag, startPoint x: 146, startPoint y: 112, endPoint x: 97, endPoint y: 121, distance: 48.9
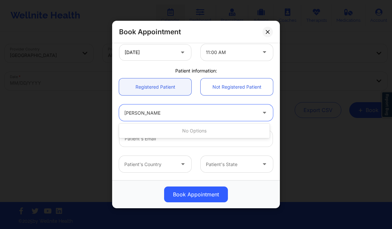
click at [97, 121] on div "Book Appointment [GEOGRAPHIC_DATA] [US_STATE] [PERSON_NAME] Appointment informa…" at bounding box center [196, 114] width 392 height 229
paste input "[PERSON_NAME]"
click at [148, 112] on input "[PERSON_NAME]" at bounding box center [140, 113] width 32 height 7
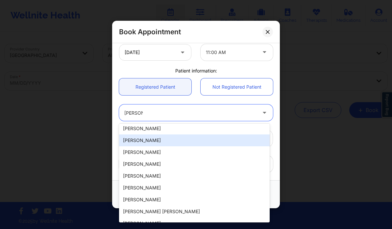
scroll to position [129, 0]
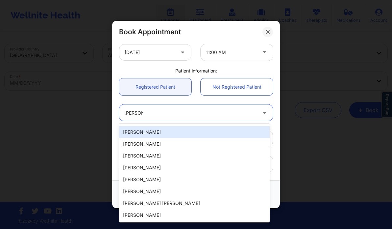
type input "[PERSON_NAME]"
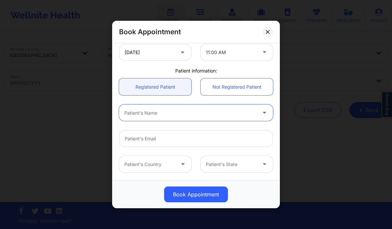
paste input "[PERSON_NAME]"
drag, startPoint x: 162, startPoint y: 115, endPoint x: 201, endPoint y: 114, distance: 39.2
click at [201, 114] on div "[PERSON_NAME]" at bounding box center [190, 113] width 132 height 8
type input "[PERSON_NAME]"
paste input "[PERSON_NAME]"
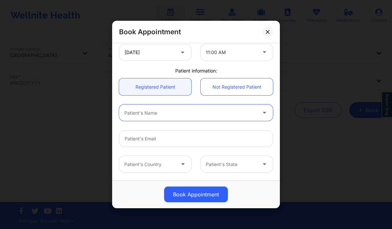
type input "[PERSON_NAME]"
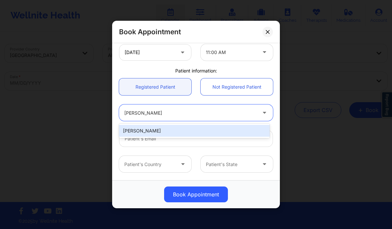
click at [162, 131] on div "[PERSON_NAME]" at bounding box center [194, 131] width 151 height 12
type input "[EMAIL_ADDRESS][DOMAIN_NAME]"
type input "[PHONE_NUMBER]"
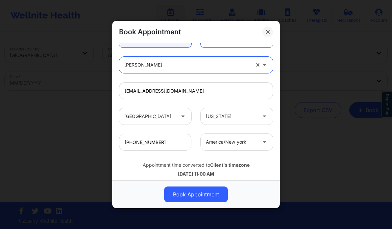
scroll to position [205, 0]
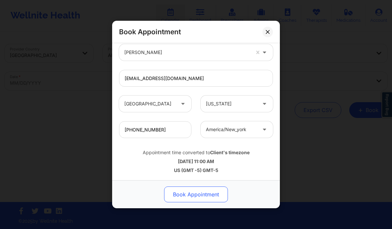
click at [190, 201] on button "Book Appointment" at bounding box center [196, 194] width 64 height 16
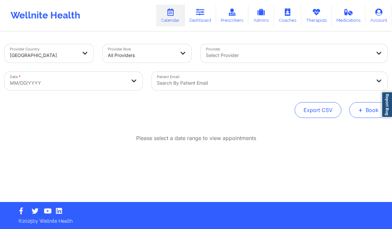
click at [365, 108] on button "+ Book" at bounding box center [369, 110] width 38 height 16
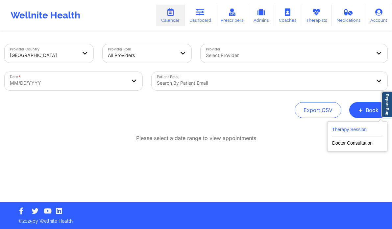
click at [345, 132] on button "Therapy Session" at bounding box center [357, 130] width 50 height 11
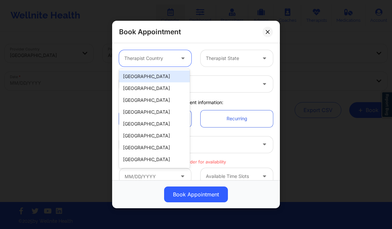
click at [144, 64] on div "Therapist Country" at bounding box center [147, 58] width 57 height 16
click at [143, 79] on div "[GEOGRAPHIC_DATA]" at bounding box center [154, 76] width 71 height 12
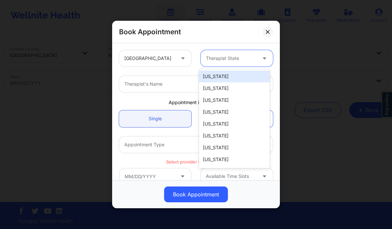
click at [229, 56] on div at bounding box center [231, 58] width 51 height 8
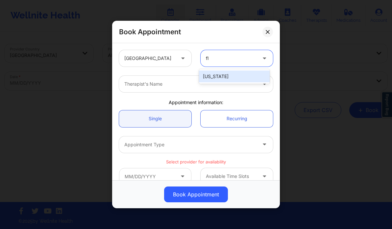
type input "flo"
click at [225, 75] on div "[US_STATE]" at bounding box center [234, 76] width 71 height 12
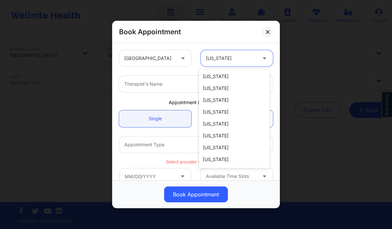
click at [225, 61] on div at bounding box center [231, 58] width 51 height 8
type input "new"
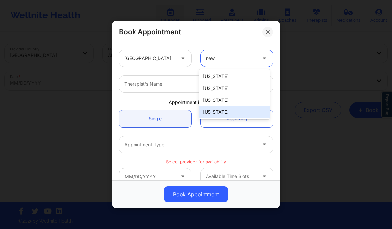
click at [222, 113] on div "[US_STATE]" at bounding box center [234, 112] width 71 height 12
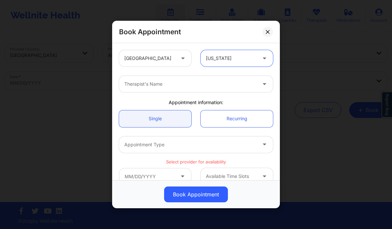
click at [152, 85] on div at bounding box center [190, 84] width 132 height 8
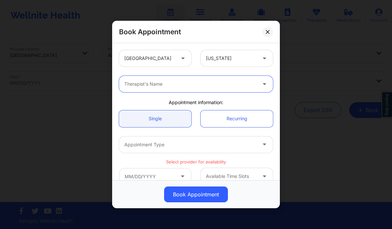
click at [151, 80] on div at bounding box center [190, 84] width 132 height 8
paste input "[PERSON_NAME]"
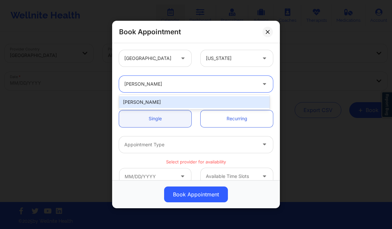
type input "[PERSON_NAME]"
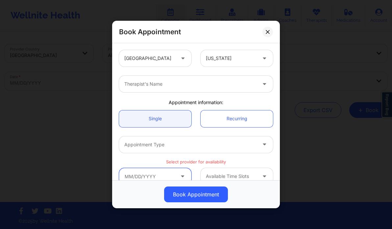
drag, startPoint x: 151, startPoint y: 176, endPoint x: 146, endPoint y: 87, distance: 89.7
click at [146, 87] on div "[GEOGRAPHIC_DATA] [US_STATE] Therapist's Name Appointment information: Single R…" at bounding box center [196, 185] width 163 height 281
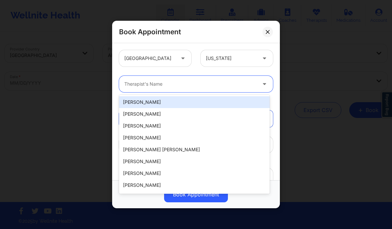
click at [146, 87] on div at bounding box center [190, 84] width 132 height 8
paste input "[PERSON_NAME]"
type input "[PERSON_NAME]"
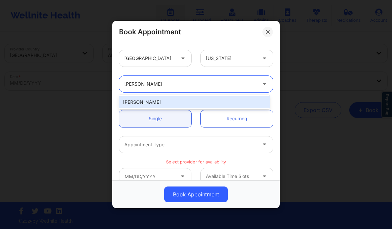
click at [152, 100] on div "[PERSON_NAME]" at bounding box center [194, 102] width 151 height 12
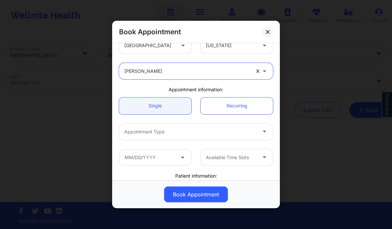
scroll to position [13, 0]
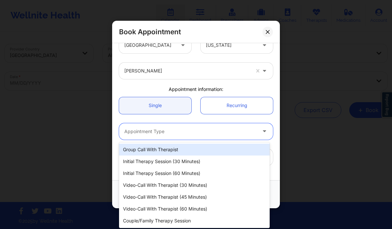
click at [178, 134] on div at bounding box center [190, 131] width 132 height 8
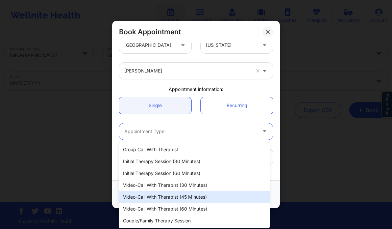
click at [184, 196] on div "Video-Call with Therapist (45 minutes)" at bounding box center [194, 197] width 151 height 12
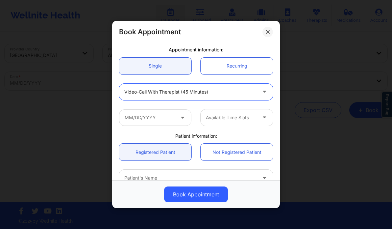
scroll to position [55, 0]
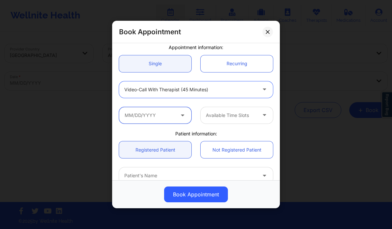
click at [159, 114] on input "text" at bounding box center [155, 115] width 72 height 16
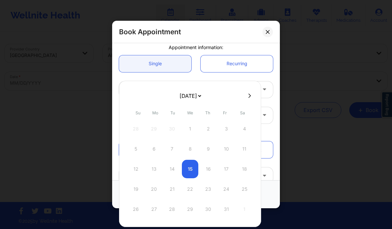
click at [249, 93] on icon at bounding box center [250, 95] width 3 height 5
select select "2025-10"
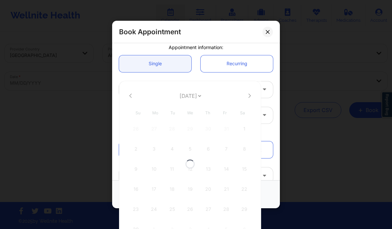
select select "2025-10"
click at [249, 93] on icon at bounding box center [250, 95] width 3 height 5
select select "2025-11"
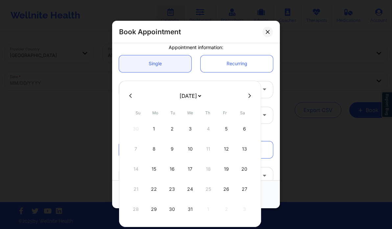
click at [249, 97] on icon at bounding box center [250, 95] width 3 height 4
select select "2026-0"
click at [224, 127] on div "2" at bounding box center [226, 129] width 16 height 18
type input "[DATE]"
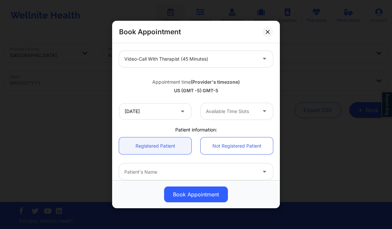
scroll to position [88, 0]
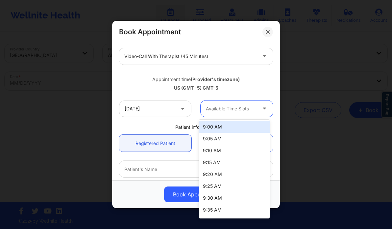
click at [228, 114] on div "Available Time Slots" at bounding box center [229, 108] width 57 height 16
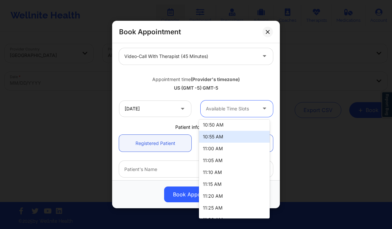
scroll to position [266, 0]
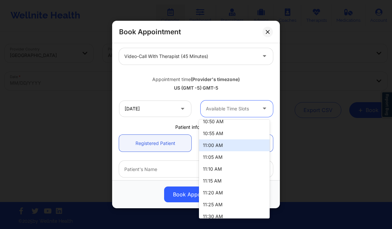
click at [228, 146] on div "11:00 AM" at bounding box center [234, 145] width 71 height 12
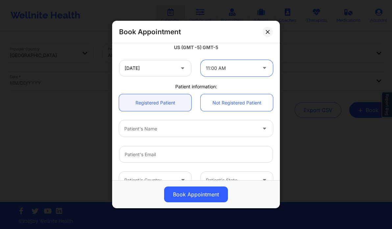
scroll to position [129, 0]
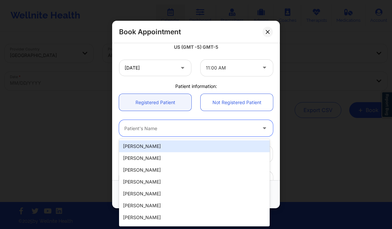
click at [145, 130] on div at bounding box center [190, 128] width 132 height 8
paste input "[PERSON_NAME]"
type input "[PERSON_NAME]"
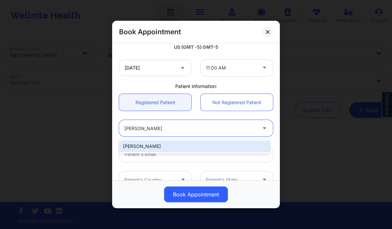
click at [149, 144] on div "[PERSON_NAME]" at bounding box center [194, 146] width 151 height 12
type input "[EMAIL_ADDRESS][DOMAIN_NAME]"
type input "[PHONE_NUMBER]"
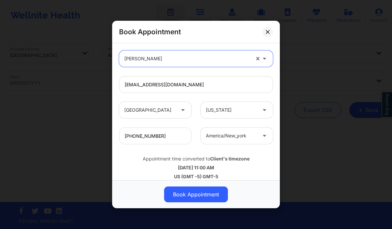
scroll to position [205, 0]
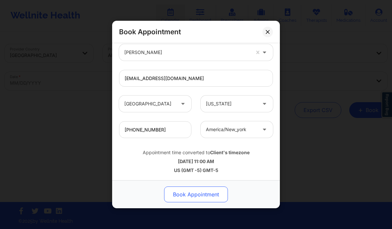
click at [187, 190] on button "Book Appointment" at bounding box center [196, 194] width 64 height 16
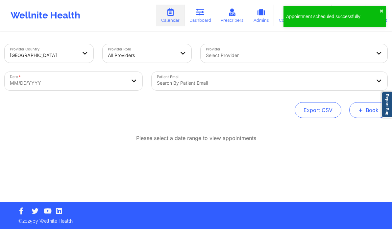
click at [360, 112] on span "+" at bounding box center [361, 110] width 5 height 4
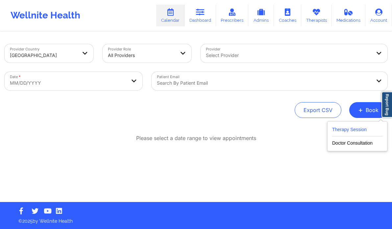
click at [354, 133] on button "Therapy Session" at bounding box center [357, 130] width 50 height 11
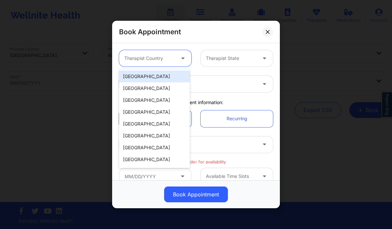
click at [145, 53] on div "Therapist Country" at bounding box center [147, 58] width 57 height 16
click at [146, 77] on div "[GEOGRAPHIC_DATA]" at bounding box center [154, 76] width 71 height 12
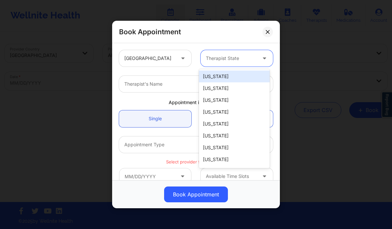
click at [204, 60] on div "Therapist State" at bounding box center [229, 58] width 57 height 16
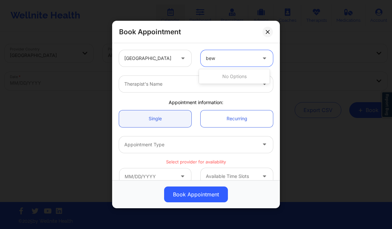
click at [209, 56] on input "bew" at bounding box center [211, 58] width 11 height 7
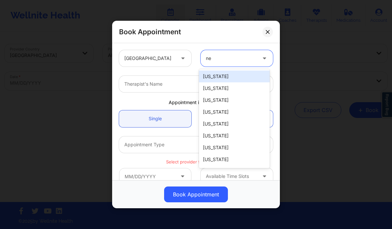
type input "new"
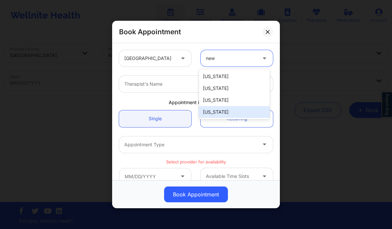
click at [220, 112] on div "[US_STATE]" at bounding box center [234, 112] width 71 height 12
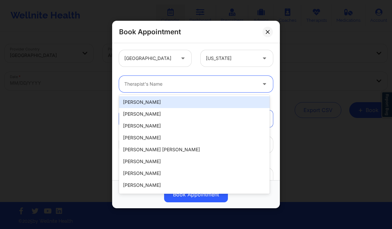
click at [156, 86] on div at bounding box center [190, 84] width 132 height 8
paste input "[PERSON_NAME]"
type input "[PERSON_NAME]"
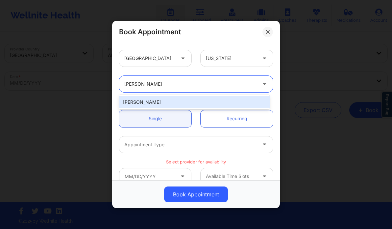
click at [172, 101] on div "[PERSON_NAME]" at bounding box center [194, 102] width 151 height 12
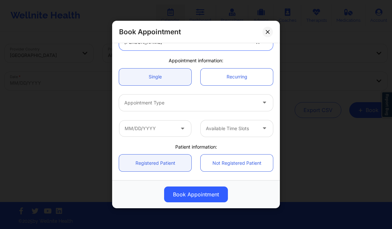
scroll to position [42, 0]
click at [182, 102] on div at bounding box center [190, 102] width 132 height 8
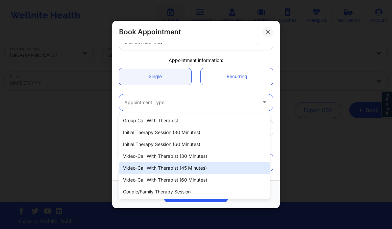
click at [182, 165] on div "Video-Call with Therapist (45 minutes)" at bounding box center [194, 168] width 151 height 12
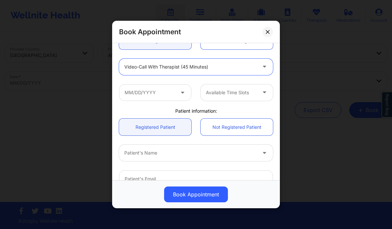
scroll to position [79, 0]
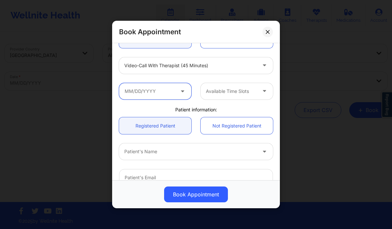
click at [165, 89] on input "text" at bounding box center [155, 91] width 72 height 16
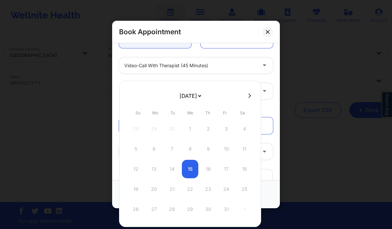
click at [249, 96] on icon at bounding box center [250, 95] width 3 height 4
select select "2025-10"
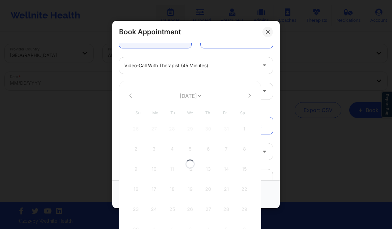
select select "2025-10"
click at [249, 96] on icon at bounding box center [250, 95] width 3 height 4
select select "2025-11"
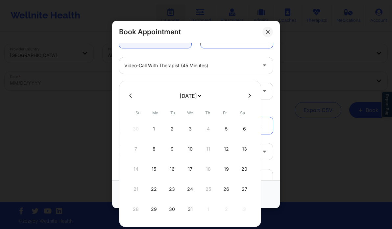
click at [249, 93] on icon at bounding box center [250, 95] width 3 height 5
select select "2026-0"
click at [225, 168] on div "16" at bounding box center [226, 169] width 16 height 18
type input "[DATE]"
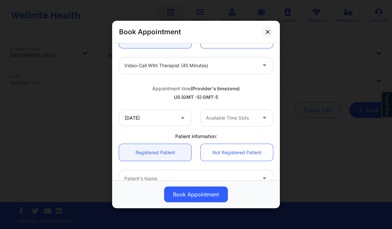
click at [241, 116] on div at bounding box center [231, 118] width 51 height 8
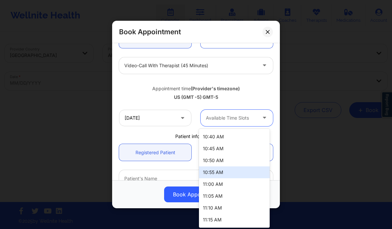
scroll to position [237, 0]
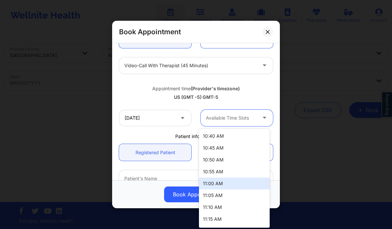
click at [214, 183] on div "11:00 AM" at bounding box center [234, 183] width 71 height 12
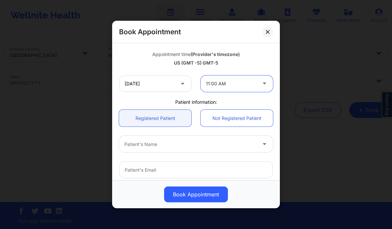
scroll to position [115, 0]
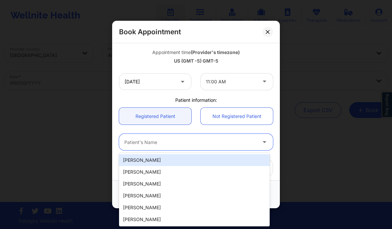
click at [158, 139] on div at bounding box center [190, 142] width 132 height 8
paste input "[PERSON_NAME]"
type input "[PERSON_NAME]"
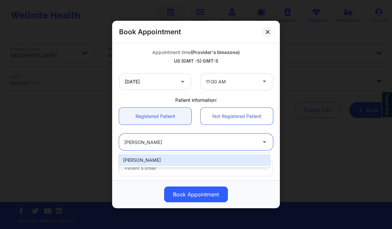
click at [180, 165] on div "[PERSON_NAME]" at bounding box center [194, 160] width 151 height 12
type input "[EMAIL_ADDRESS][DOMAIN_NAME]"
type input "[PHONE_NUMBER]"
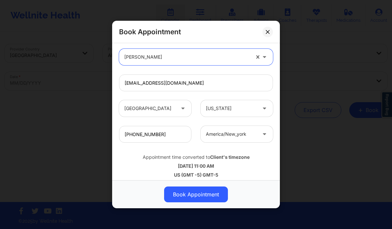
scroll to position [205, 0]
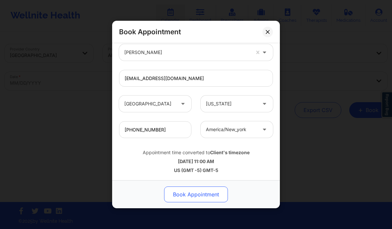
click at [181, 192] on button "Book Appointment" at bounding box center [196, 194] width 64 height 16
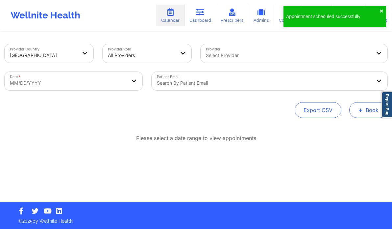
click at [364, 108] on button "+ Book" at bounding box center [369, 110] width 38 height 16
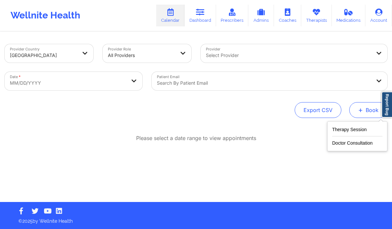
click at [362, 111] on span "+" at bounding box center [361, 110] width 5 height 4
click at [346, 127] on button "Therapy Session" at bounding box center [357, 130] width 50 height 11
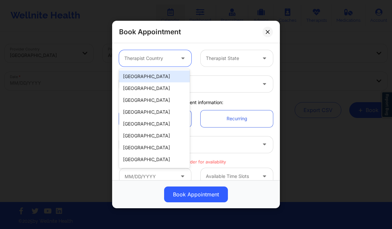
click at [171, 61] on div at bounding box center [149, 58] width 51 height 8
click at [157, 78] on div "[GEOGRAPHIC_DATA]" at bounding box center [154, 76] width 71 height 12
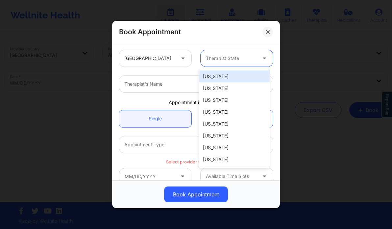
click at [227, 62] on div at bounding box center [231, 58] width 51 height 8
type input "new"
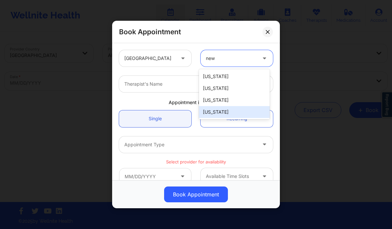
click at [223, 115] on div "[US_STATE]" at bounding box center [234, 112] width 71 height 12
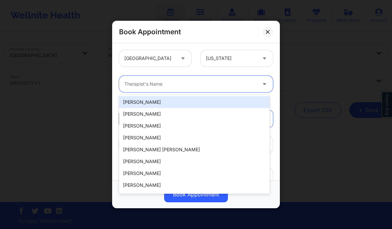
click at [164, 84] on div at bounding box center [190, 84] width 132 height 8
paste input "[PERSON_NAME]"
type input "[PERSON_NAME]"
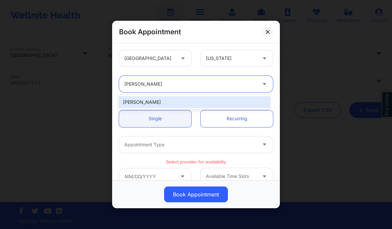
click at [174, 105] on div "[PERSON_NAME]" at bounding box center [194, 102] width 151 height 12
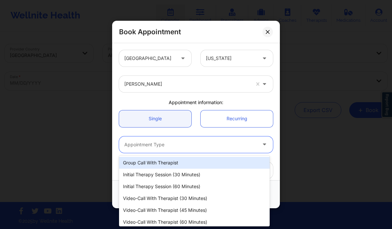
click at [203, 142] on div at bounding box center [190, 145] width 132 height 8
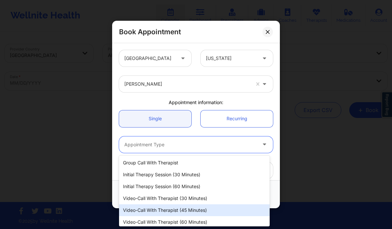
click at [194, 209] on div "Video-Call with Therapist (45 minutes)" at bounding box center [194, 210] width 151 height 12
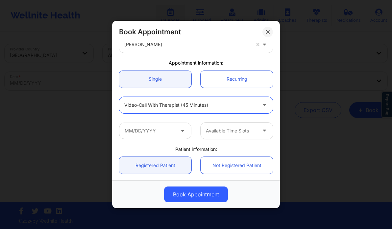
scroll to position [41, 0]
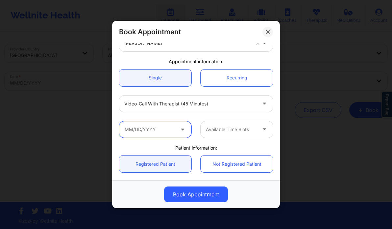
click at [170, 130] on input "text" at bounding box center [155, 129] width 72 height 16
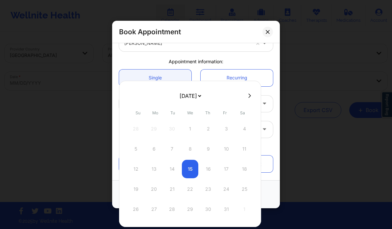
click at [249, 94] on button at bounding box center [250, 96] width 7 height 6
select select "2025-10"
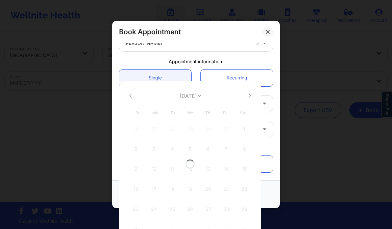
select select "2025-10"
click at [249, 94] on button at bounding box center [250, 96] width 7 height 6
select select "2025-11"
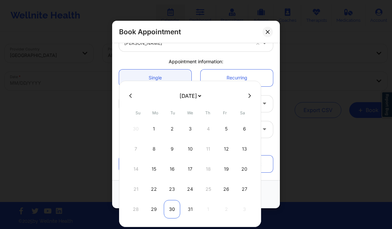
click at [165, 203] on div "30" at bounding box center [172, 209] width 16 height 18
type input "[DATE]"
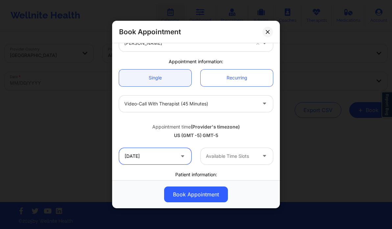
click at [171, 154] on input "[DATE]" at bounding box center [155, 156] width 72 height 16
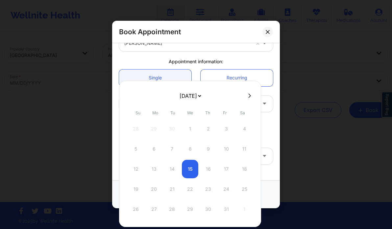
click at [247, 95] on button at bounding box center [250, 96] width 7 height 6
select select "2025-10"
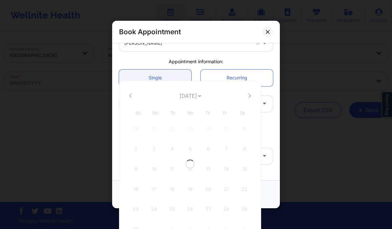
click at [246, 95] on div at bounding box center [190, 164] width 142 height 166
select select "2025-10"
click at [247, 95] on button at bounding box center [250, 96] width 7 height 6
select select "2025-11"
click at [246, 95] on div at bounding box center [190, 154] width 142 height 146
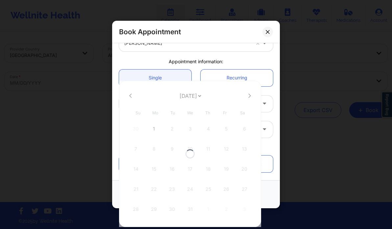
select select "2025-11"
click at [247, 95] on button at bounding box center [250, 96] width 7 height 6
select select "2026-0"
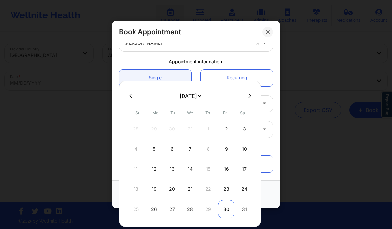
click at [225, 212] on div "30" at bounding box center [226, 209] width 16 height 18
type input "[DATE]"
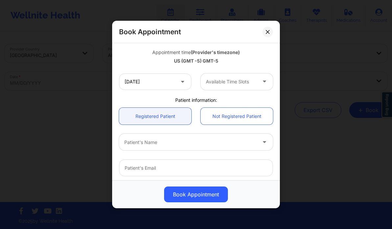
scroll to position [116, 0]
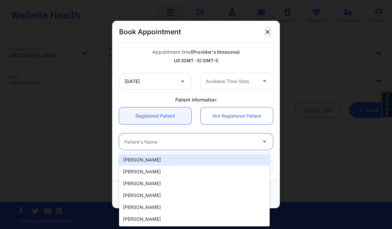
click at [145, 143] on div at bounding box center [190, 142] width 132 height 8
paste input "[PERSON_NAME]"
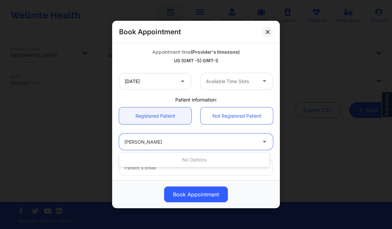
click at [149, 142] on input "[PERSON_NAME]" at bounding box center [150, 142] width 53 height 7
paste input "[PERSON_NAME]"
type input "[PERSON_NAME]"
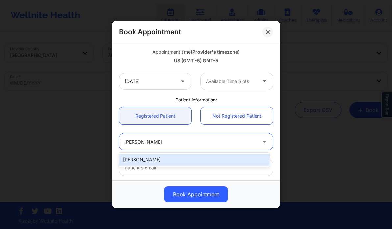
click at [171, 163] on div "[PERSON_NAME]" at bounding box center [194, 160] width 151 height 12
type input "[EMAIL_ADDRESS][DOMAIN_NAME]"
type input "[PHONE_NUMBER]"
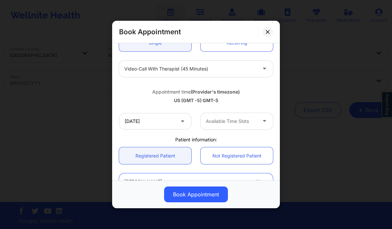
scroll to position [77, 0]
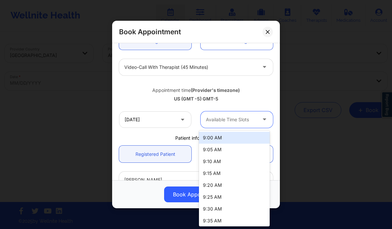
click at [240, 120] on div at bounding box center [231, 120] width 51 height 8
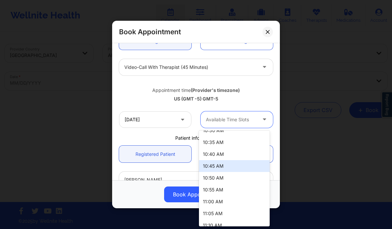
scroll to position [246, 0]
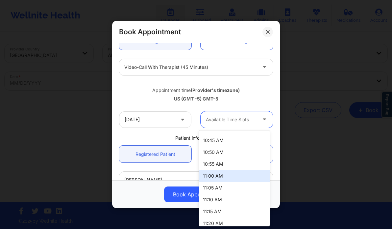
click at [217, 176] on div "11:00 AM" at bounding box center [234, 176] width 71 height 12
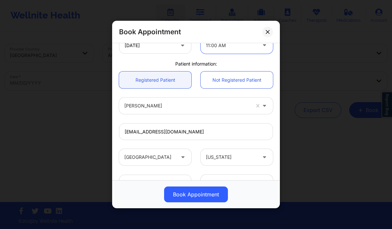
scroll to position [153, 0]
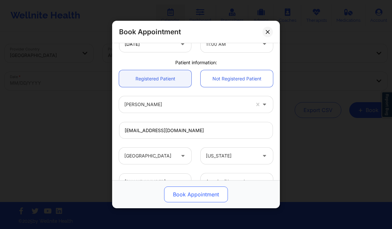
click at [183, 198] on button "Book Appointment" at bounding box center [196, 194] width 64 height 16
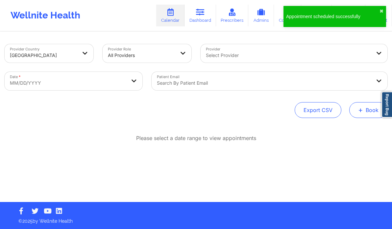
click at [368, 111] on button "+ Book" at bounding box center [369, 110] width 38 height 16
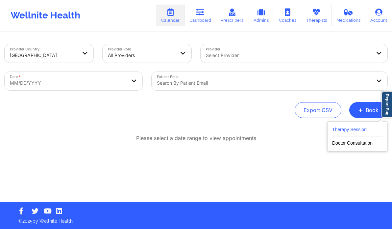
click at [354, 129] on button "Therapy Session" at bounding box center [357, 130] width 50 height 11
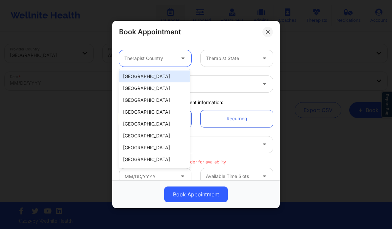
click at [174, 64] on div "Therapist Country" at bounding box center [147, 58] width 57 height 16
click at [161, 78] on div "[GEOGRAPHIC_DATA]" at bounding box center [154, 76] width 71 height 12
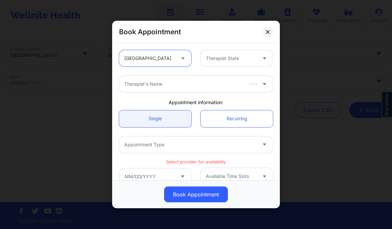
click at [224, 54] on div at bounding box center [231, 58] width 51 height 8
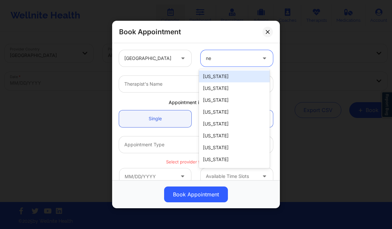
type input "new"
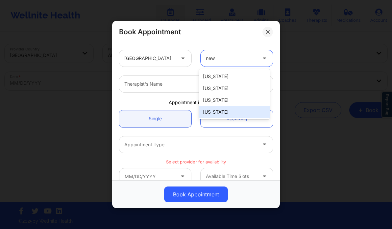
click at [221, 113] on div "[US_STATE]" at bounding box center [234, 112] width 71 height 12
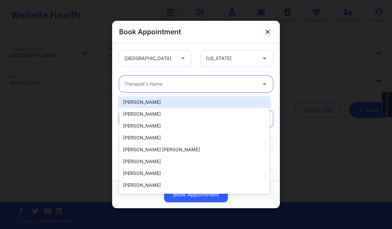
click at [175, 88] on div at bounding box center [190, 84] width 132 height 8
paste input "[PERSON_NAME]"
type input "[PERSON_NAME]"
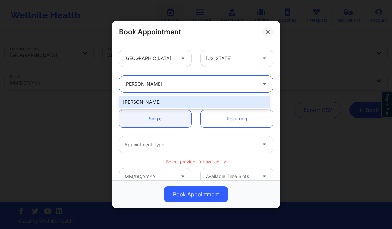
click at [178, 103] on div "[PERSON_NAME]" at bounding box center [194, 102] width 151 height 12
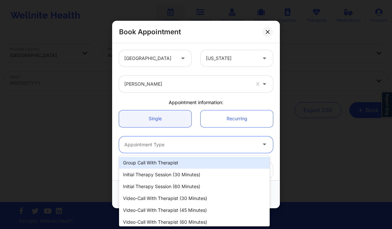
click at [184, 145] on div at bounding box center [190, 145] width 132 height 8
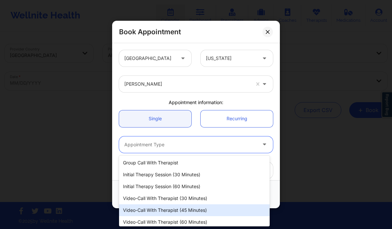
click at [192, 208] on div "Video-Call with Therapist (45 minutes)" at bounding box center [194, 210] width 151 height 12
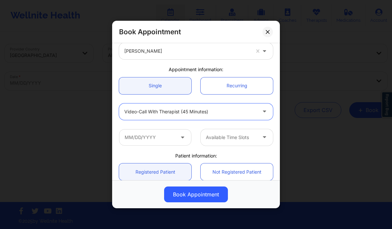
scroll to position [34, 0]
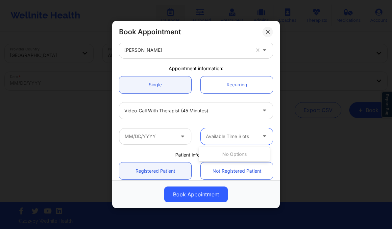
click at [221, 135] on div at bounding box center [231, 136] width 51 height 8
click at [138, 139] on input "text" at bounding box center [155, 136] width 72 height 16
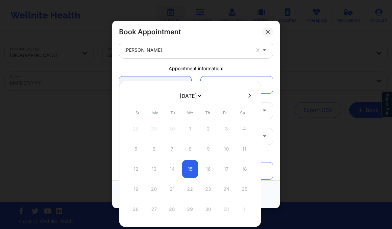
click at [249, 95] on button at bounding box center [250, 96] width 7 height 6
select select "2025-10"
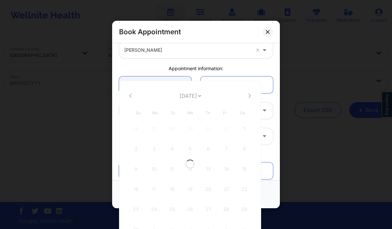
click at [249, 95] on div at bounding box center [190, 164] width 142 height 166
select select "2025-10"
click at [249, 95] on button at bounding box center [250, 96] width 7 height 6
select select "2025-11"
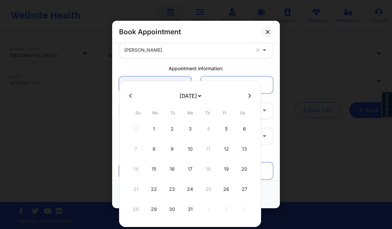
click at [249, 93] on icon at bounding box center [250, 95] width 3 height 5
select select "2026-0"
click at [170, 172] on div "13" at bounding box center [172, 169] width 16 height 18
type input "[DATE]"
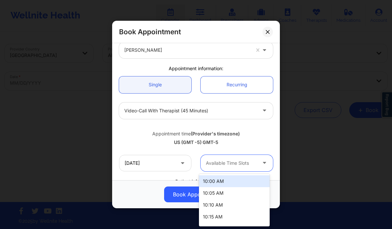
click at [221, 164] on div at bounding box center [231, 163] width 51 height 8
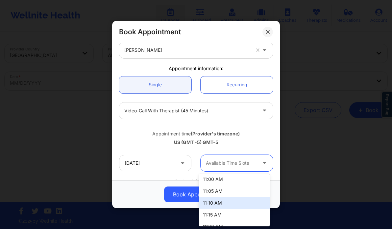
scroll to position [144, 0]
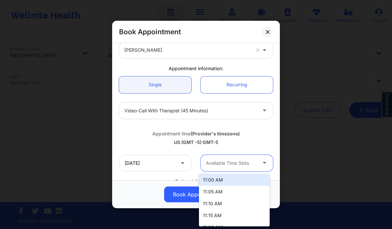
click at [221, 183] on div "11:00 AM" at bounding box center [234, 180] width 71 height 12
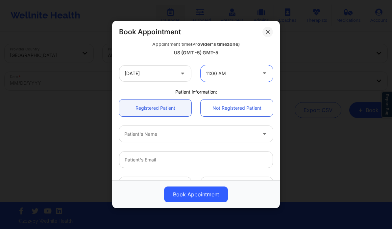
scroll to position [128, 0]
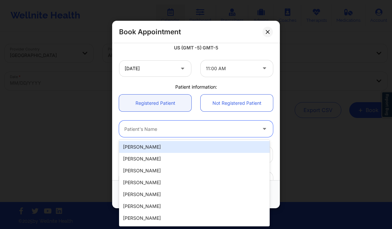
click at [171, 129] on div at bounding box center [190, 129] width 132 height 8
paste input "[PERSON_NAME]"
type input "[PERSON_NAME]"
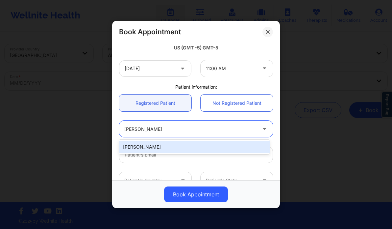
click at [168, 146] on div "[PERSON_NAME]" at bounding box center [194, 147] width 151 height 12
type input "[EMAIL_ADDRESS][DOMAIN_NAME]"
type input "[PHONE_NUMBER]"
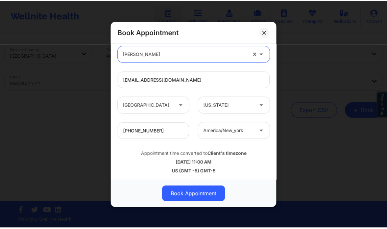
scroll to position [205, 0]
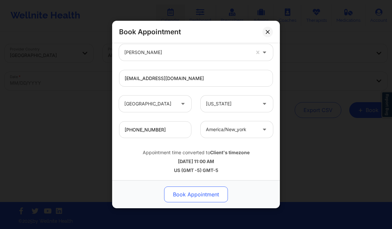
click at [192, 198] on button "Book Appointment" at bounding box center [196, 194] width 64 height 16
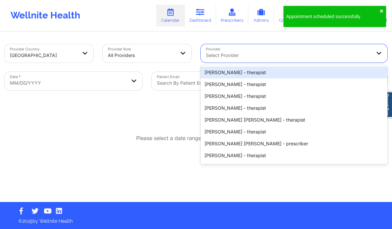
click at [239, 57] on div at bounding box center [288, 55] width 165 height 8
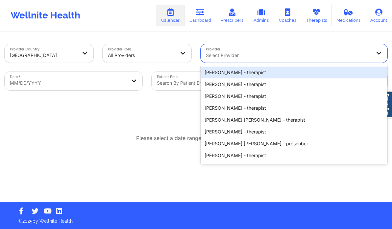
paste input "[PERSON_NAME]"
type input "[PERSON_NAME]"
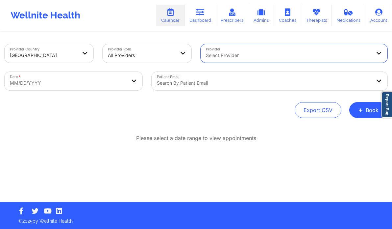
click at [244, 59] on div "Select Provider" at bounding box center [286, 53] width 171 height 18
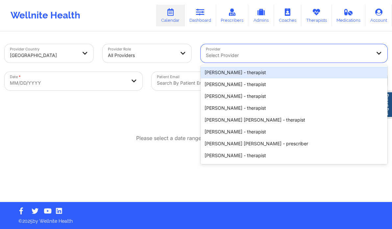
click at [244, 59] on div "Select Provider" at bounding box center [286, 53] width 171 height 18
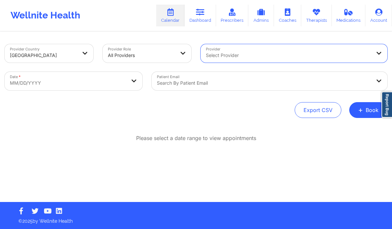
click at [244, 59] on div "Select Provider" at bounding box center [286, 53] width 171 height 18
paste input "[PERSON_NAME]"
type input "[PERSON_NAME]"
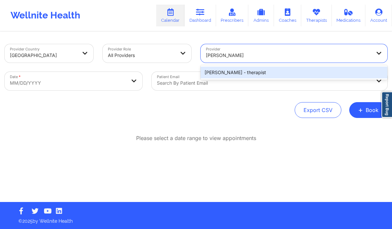
click at [246, 72] on div "[PERSON_NAME] - therapist" at bounding box center [294, 72] width 187 height 12
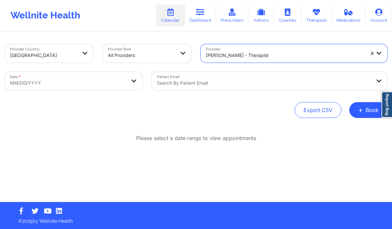
click at [96, 87] on body "Wellnite Health Calendar Dashboard Prescribers Admins Coaches Therapists Medica…" at bounding box center [196, 114] width 392 height 229
select select "2025-8"
select select "2025-9"
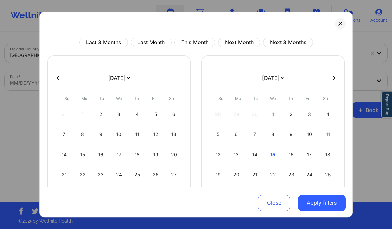
click at [331, 77] on button at bounding box center [334, 78] width 7 height 6
select select "2025-9"
select select "2025-10"
click at [331, 77] on button at bounding box center [334, 78] width 7 height 6
select select "2025-10"
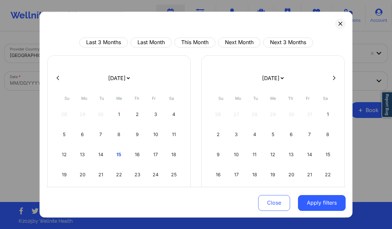
select select "2025-11"
click at [331, 77] on button at bounding box center [334, 78] width 7 height 6
select select "2025-11"
select select "2026-0"
click at [331, 77] on button at bounding box center [334, 78] width 7 height 6
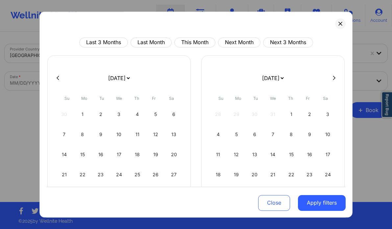
select select "2026-0"
select select "2026-1"
click at [86, 148] on div "12" at bounding box center [82, 154] width 17 height 18
select select "2026-0"
select select "2026-1"
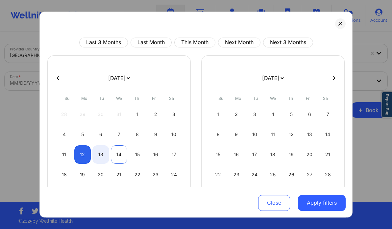
click at [122, 151] on div "14" at bounding box center [119, 154] width 17 height 18
select select "2026-0"
select select "2026-1"
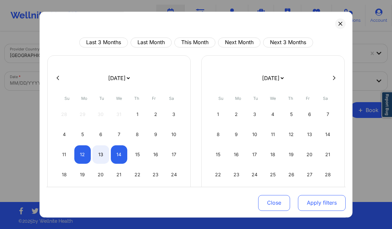
click at [306, 200] on button "Apply filters" at bounding box center [322, 203] width 48 height 16
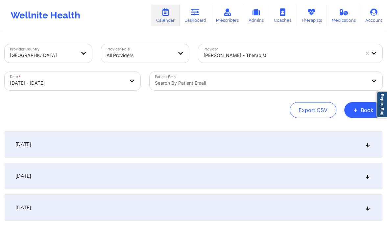
click at [369, 180] on div "[DATE]" at bounding box center [194, 176] width 378 height 26
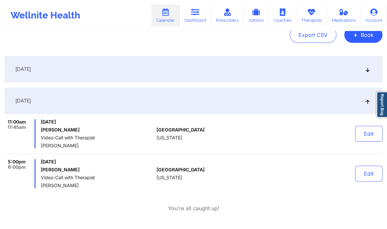
scroll to position [77, 0]
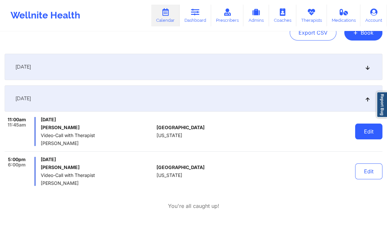
click at [367, 133] on button "Edit" at bounding box center [369, 131] width 27 height 16
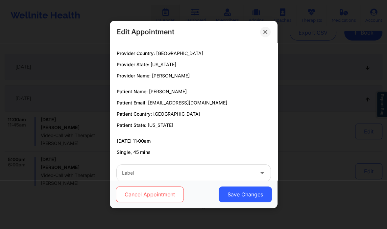
click at [169, 189] on button "Cancel Appointment" at bounding box center [150, 194] width 68 height 16
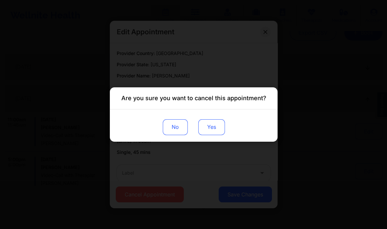
click at [208, 128] on button "Yes" at bounding box center [211, 127] width 27 height 16
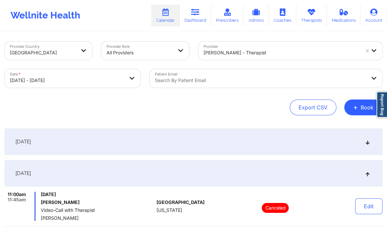
scroll to position [0, 0]
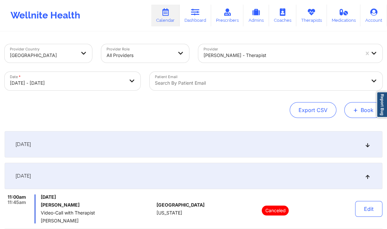
click at [366, 107] on button "+ Book" at bounding box center [364, 110] width 38 height 16
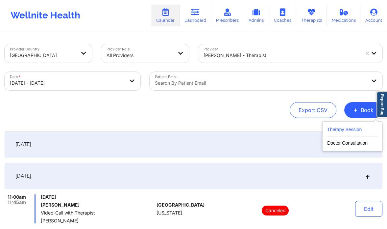
click at [342, 129] on button "Therapy Session" at bounding box center [353, 130] width 50 height 11
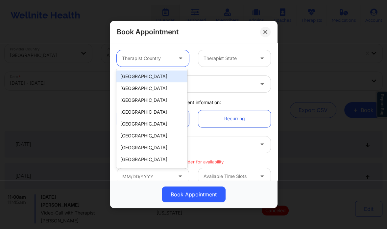
click at [160, 50] on div "Therapist Country" at bounding box center [145, 58] width 57 height 16
click at [154, 78] on div "[GEOGRAPHIC_DATA]" at bounding box center [152, 76] width 71 height 12
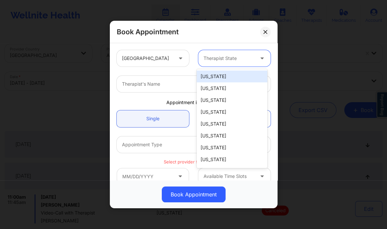
click at [224, 63] on div "Therapist State" at bounding box center [227, 58] width 57 height 16
type input "new"
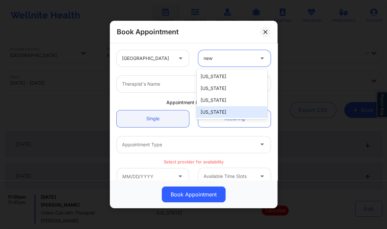
click at [209, 111] on div "[US_STATE]" at bounding box center [232, 112] width 71 height 12
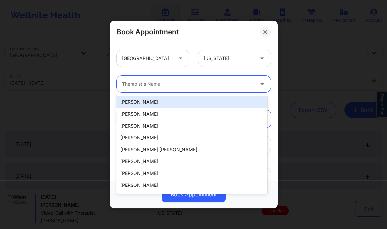
click at [166, 87] on div at bounding box center [188, 84] width 132 height 8
paste input "[PERSON_NAME]"
type input "[PERSON_NAME]"
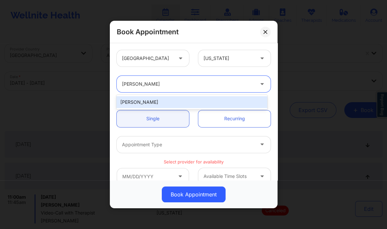
click at [162, 104] on div "[PERSON_NAME]" at bounding box center [192, 102] width 151 height 12
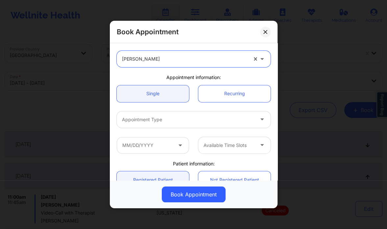
scroll to position [26, 0]
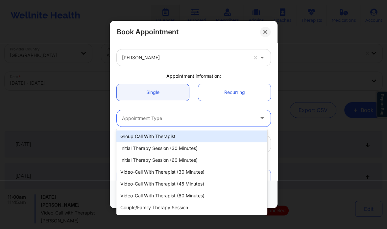
click at [155, 123] on div "Appointment Type" at bounding box center [186, 118] width 138 height 16
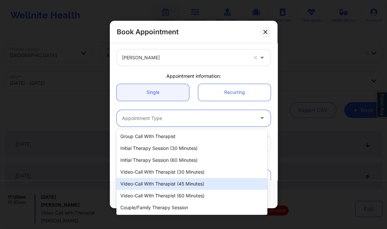
click at [170, 184] on div "Video-Call with Therapist (45 minutes)" at bounding box center [192, 184] width 151 height 12
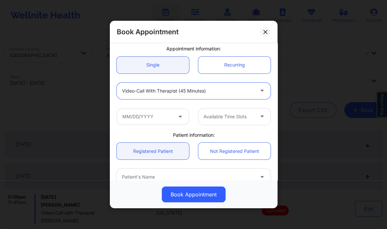
scroll to position [54, 0]
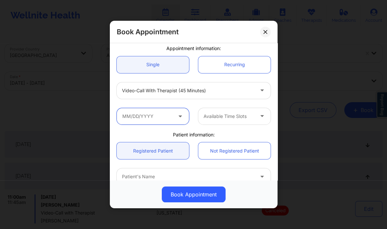
click at [156, 118] on input "text" at bounding box center [153, 116] width 72 height 16
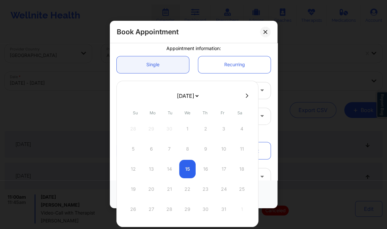
click at [247, 97] on button at bounding box center [247, 96] width 7 height 6
select select "2025-10"
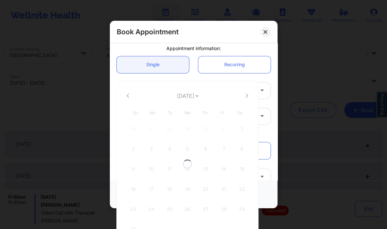
select select "2025-10"
click at [247, 97] on button at bounding box center [247, 96] width 7 height 6
select select "2025-11"
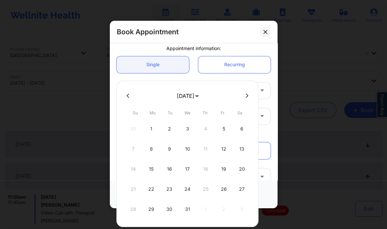
click at [247, 97] on button at bounding box center [247, 96] width 7 height 6
select select "2026-0"
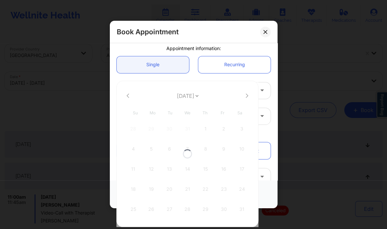
select select "2026-0"
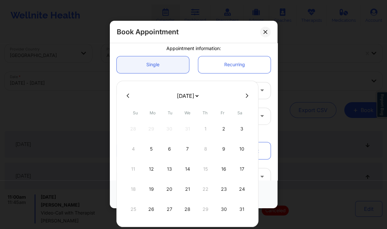
click at [246, 94] on icon at bounding box center [247, 95] width 3 height 4
select select "2026-1"
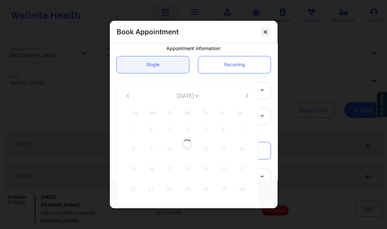
select select "2026-1"
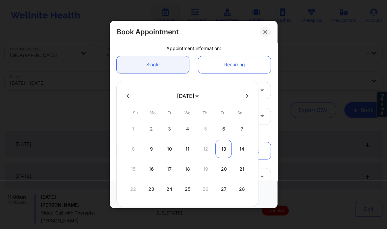
click at [224, 149] on div "13" at bounding box center [224, 149] width 16 height 18
type input "[DATE]"
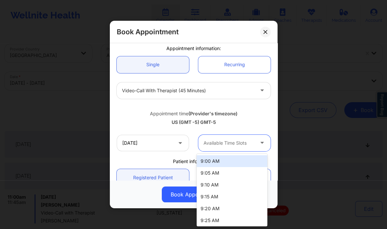
click at [224, 149] on div "Available Time Slots" at bounding box center [227, 143] width 57 height 16
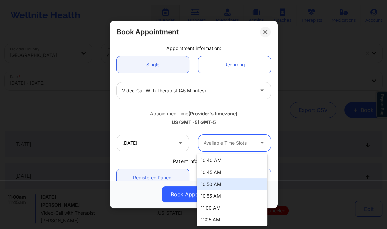
scroll to position [261, 0]
click at [211, 185] on div "11:00 AM" at bounding box center [232, 185] width 71 height 12
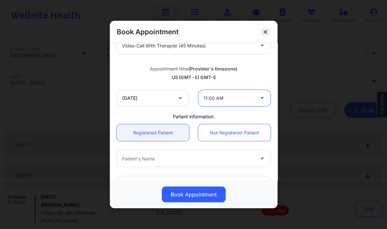
scroll to position [100, 0]
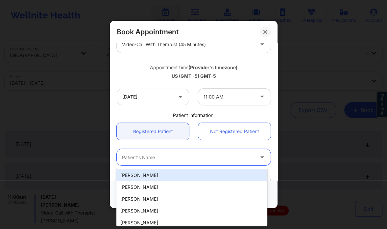
click at [167, 157] on div at bounding box center [188, 157] width 132 height 8
paste input "[PERSON_NAME]"
type input "[PERSON_NAME]"
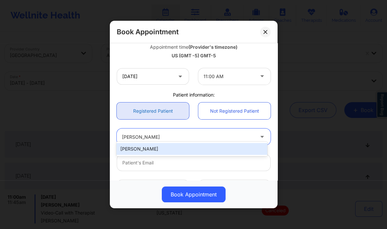
scroll to position [126, 0]
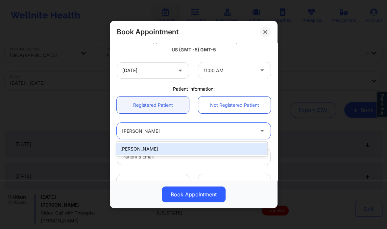
click at [171, 154] on div "[PERSON_NAME]" at bounding box center [192, 149] width 151 height 12
type input "[EMAIL_ADDRESS][DOMAIN_NAME]"
type input "[PHONE_NUMBER]"
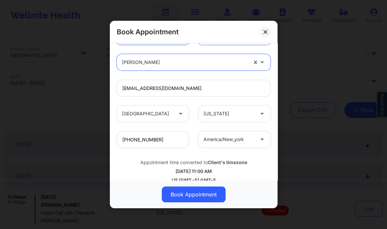
scroll to position [205, 0]
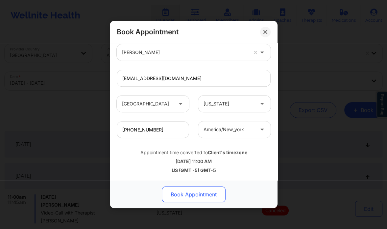
click at [190, 197] on button "Book Appointment" at bounding box center [194, 194] width 64 height 16
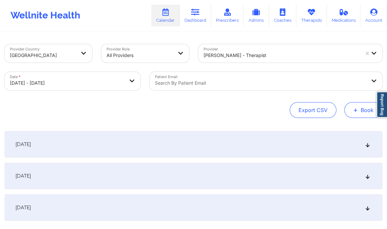
click at [353, 109] on button "+ Book" at bounding box center [364, 110] width 38 height 16
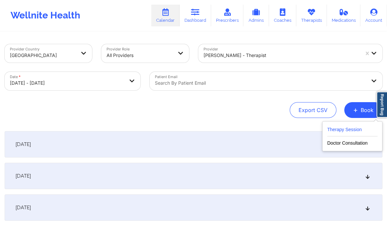
click at [351, 129] on button "Therapy Session" at bounding box center [353, 130] width 50 height 11
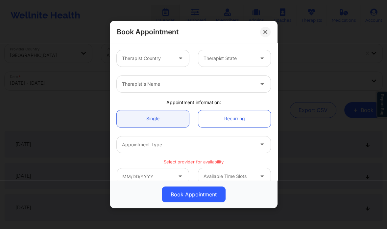
click at [147, 59] on div at bounding box center [147, 58] width 51 height 8
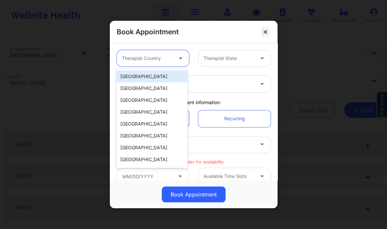
click at [147, 80] on div "[GEOGRAPHIC_DATA]" at bounding box center [152, 76] width 71 height 12
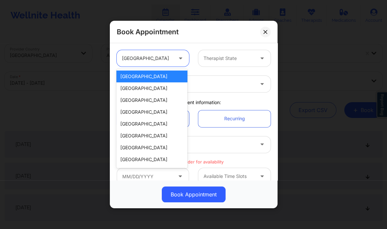
click at [156, 62] on div at bounding box center [147, 58] width 51 height 8
click at [151, 79] on div "[GEOGRAPHIC_DATA]" at bounding box center [152, 76] width 71 height 12
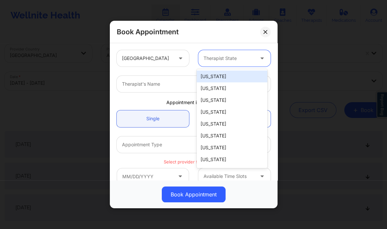
click at [208, 59] on div at bounding box center [229, 58] width 51 height 8
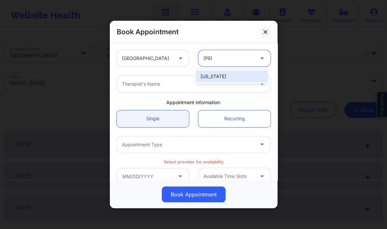
type input "flori"
click at [216, 77] on div "[US_STATE]" at bounding box center [232, 76] width 71 height 12
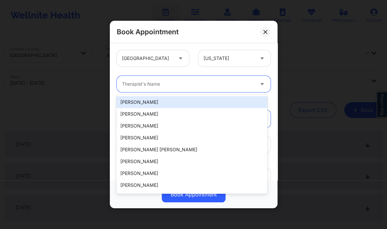
click at [184, 85] on div at bounding box center [188, 84] width 132 height 8
paste input "[PERSON_NAME]"
type input "[PERSON_NAME]"
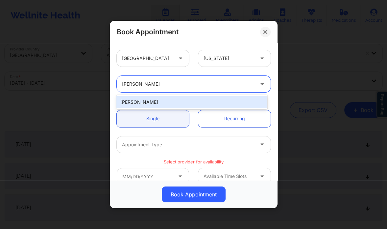
click at [169, 106] on div "[PERSON_NAME]" at bounding box center [192, 102] width 151 height 12
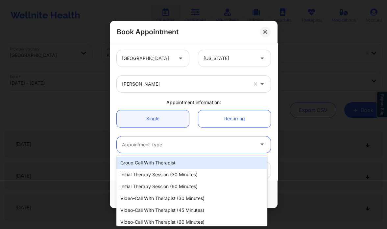
click at [166, 139] on div "Appointment Type" at bounding box center [186, 144] width 138 height 16
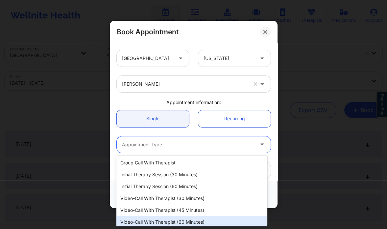
click at [186, 222] on div "Video-Call with Therapist (60 minutes)" at bounding box center [192, 222] width 151 height 12
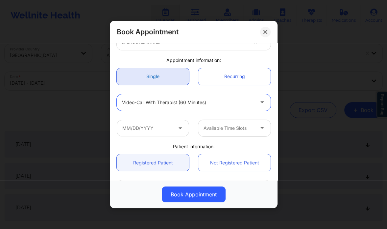
scroll to position [43, 0]
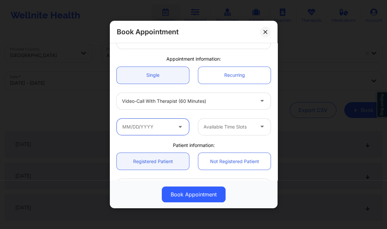
click at [150, 120] on input "text" at bounding box center [153, 127] width 72 height 16
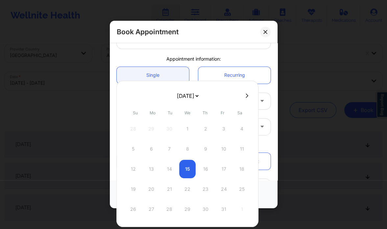
click at [246, 94] on icon at bounding box center [247, 95] width 3 height 4
select select "2025-10"
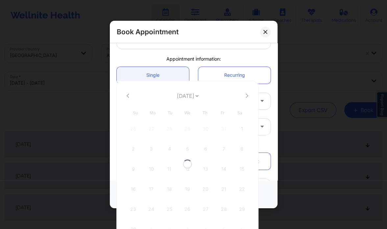
select select "2025-10"
click at [152, 190] on div "17" at bounding box center [151, 189] width 16 height 18
type input "[DATE]"
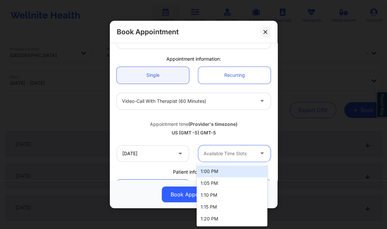
click at [217, 156] on div at bounding box center [229, 153] width 51 height 8
click at [224, 146] on div "Available Time Slots" at bounding box center [227, 153] width 57 height 16
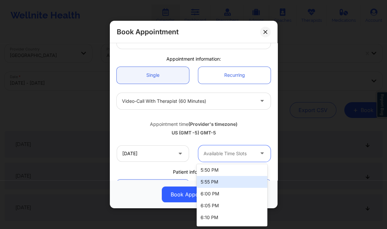
scroll to position [690, 0]
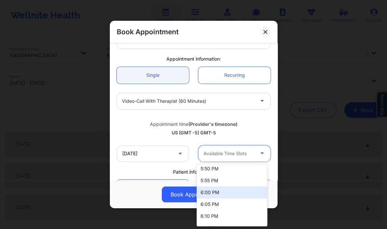
click at [221, 195] on div "6:00 PM" at bounding box center [232, 192] width 71 height 12
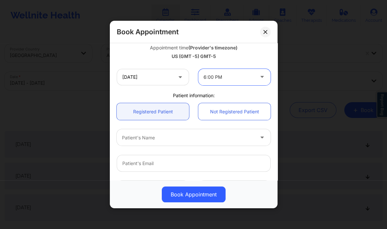
scroll to position [120, 0]
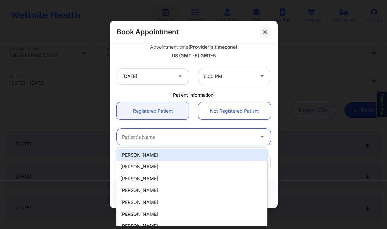
click at [168, 138] on div at bounding box center [188, 137] width 132 height 8
paste input "[PERSON_NAME]"
type input "[PERSON_NAME]"
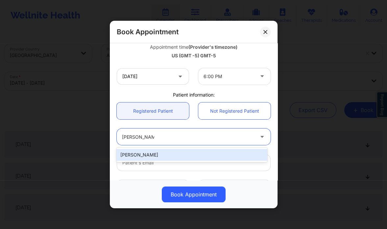
click at [167, 154] on div "[PERSON_NAME]" at bounding box center [192, 155] width 151 height 12
type input "[EMAIL_ADDRESS][DOMAIN_NAME]"
type input "[PHONE_NUMBER]"
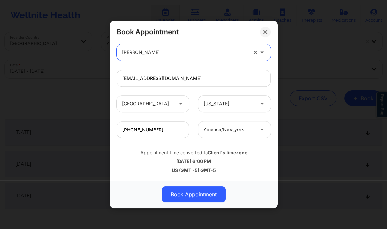
scroll to position [13, 0]
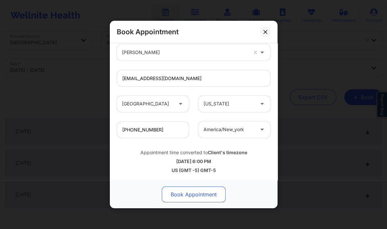
click at [183, 195] on button "Book Appointment" at bounding box center [194, 194] width 64 height 16
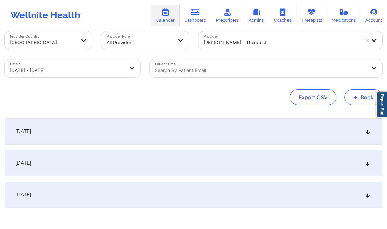
click at [354, 95] on span "+" at bounding box center [356, 97] width 5 height 4
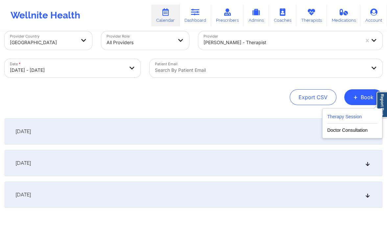
click at [346, 120] on button "Therapy Session" at bounding box center [353, 118] width 50 height 11
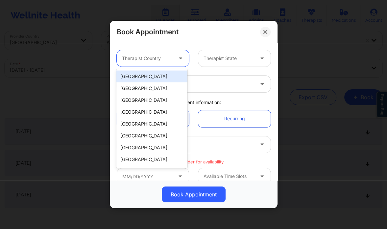
click at [161, 62] on div at bounding box center [147, 58] width 51 height 8
click at [155, 79] on div "[GEOGRAPHIC_DATA]" at bounding box center [152, 76] width 71 height 12
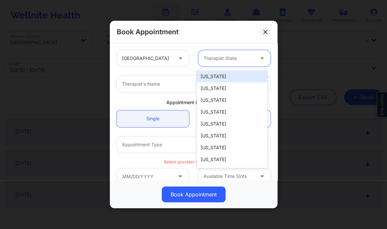
click at [231, 60] on div at bounding box center [229, 58] width 51 height 8
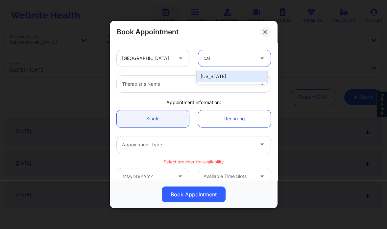
type input "cali"
click at [222, 78] on div "[US_STATE]" at bounding box center [232, 76] width 71 height 12
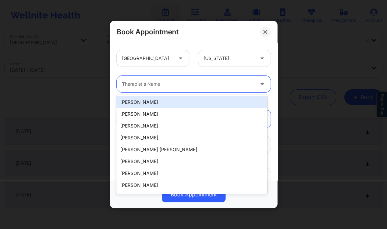
click at [148, 91] on div "Therapist's Name" at bounding box center [186, 84] width 138 height 16
paste input "[PERSON_NAME]"
type input "[PERSON_NAME]"
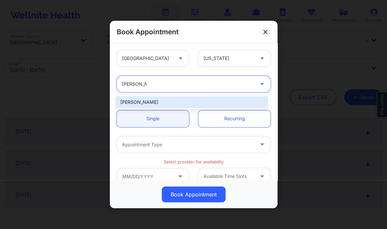
click at [178, 103] on div "[PERSON_NAME]" at bounding box center [192, 102] width 151 height 12
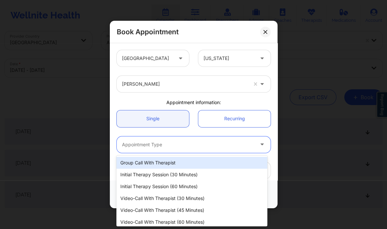
click at [187, 142] on div at bounding box center [188, 145] width 132 height 8
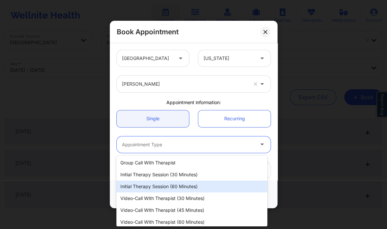
scroll to position [14, 0]
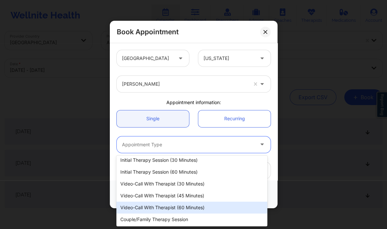
click at [183, 207] on div "Video-Call with Therapist (60 minutes)" at bounding box center [192, 207] width 151 height 12
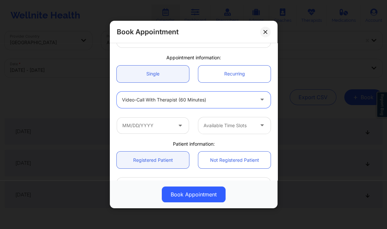
scroll to position [53, 0]
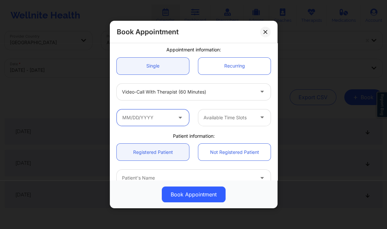
click at [157, 122] on input "text" at bounding box center [153, 117] width 72 height 16
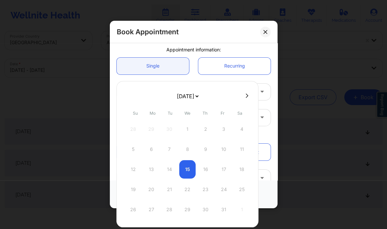
click at [246, 96] on icon at bounding box center [247, 95] width 3 height 5
select select "2025-10"
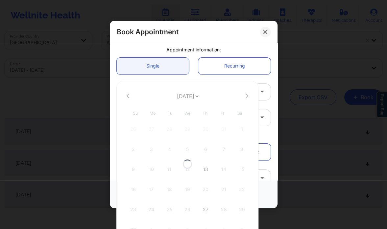
select select "2025-10"
click at [129, 95] on icon at bounding box center [128, 95] width 3 height 5
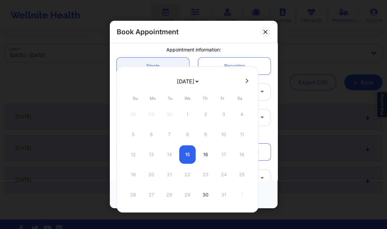
scroll to position [28, 0]
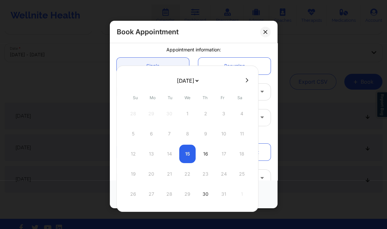
click at [246, 81] on icon at bounding box center [247, 80] width 3 height 4
select select "2025-10"
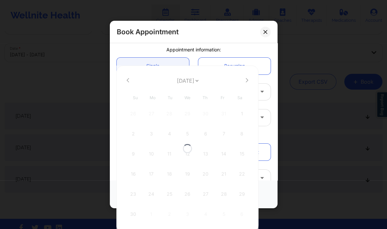
select select "2025-10"
click at [209, 148] on div "13" at bounding box center [206, 154] width 16 height 18
type input "[DATE]"
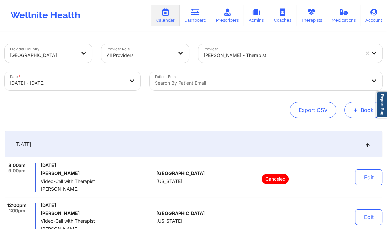
click at [353, 112] on button "+ Book" at bounding box center [364, 110] width 38 height 16
